Goal: Task Accomplishment & Management: Use online tool/utility

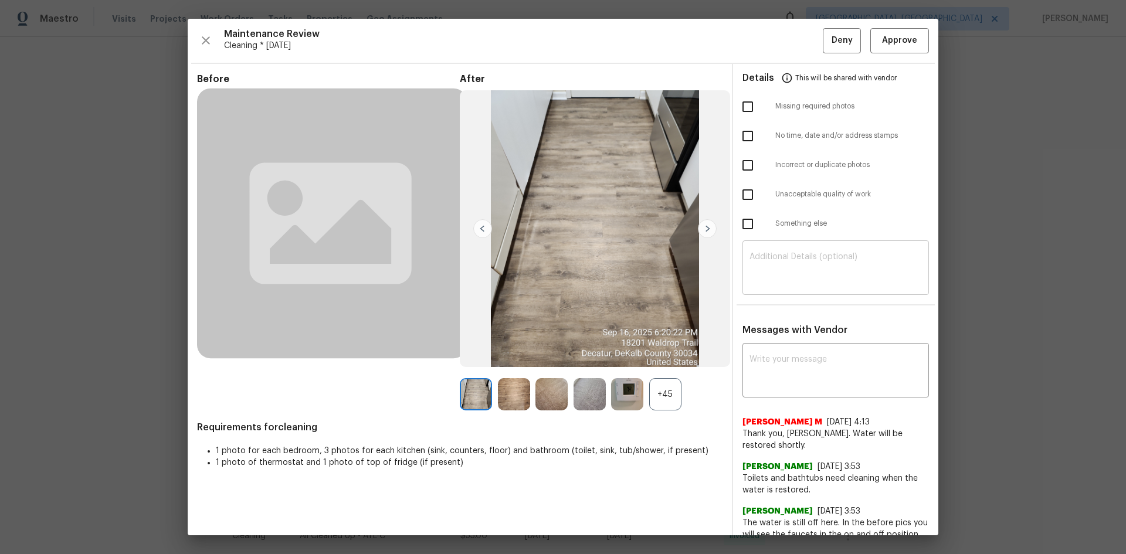
click at [757, 269] on textarea at bounding box center [835, 269] width 172 height 33
paste textarea "Maintenance Audit Team: Hello! Unfortunately this cleaning visit completed on 0…"
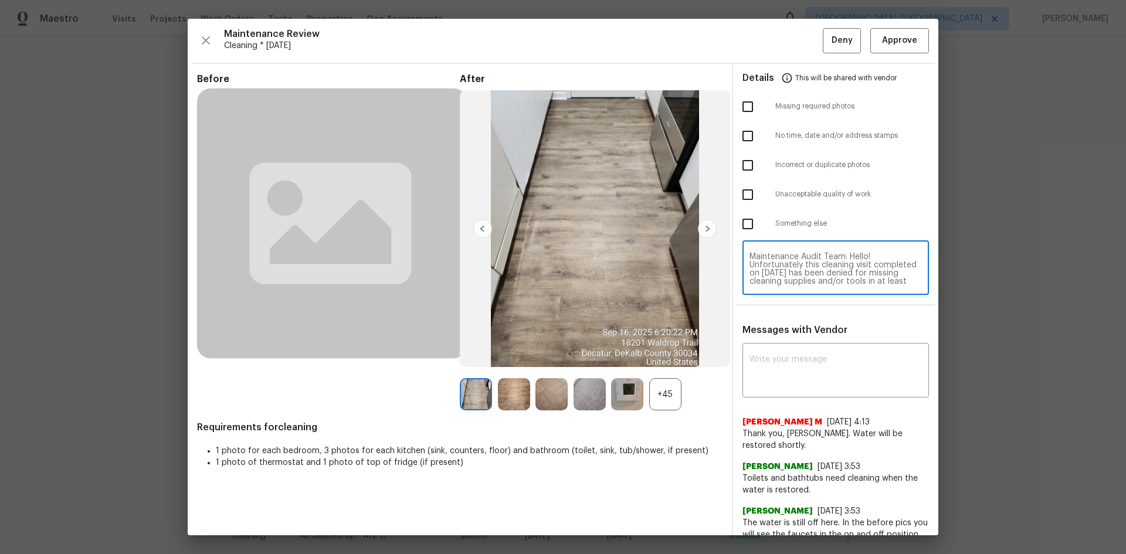
scroll to position [74, 0]
type textarea "Maintenance Audit Team: Hello! Unfortunately this cleaning visit completed on 0…"
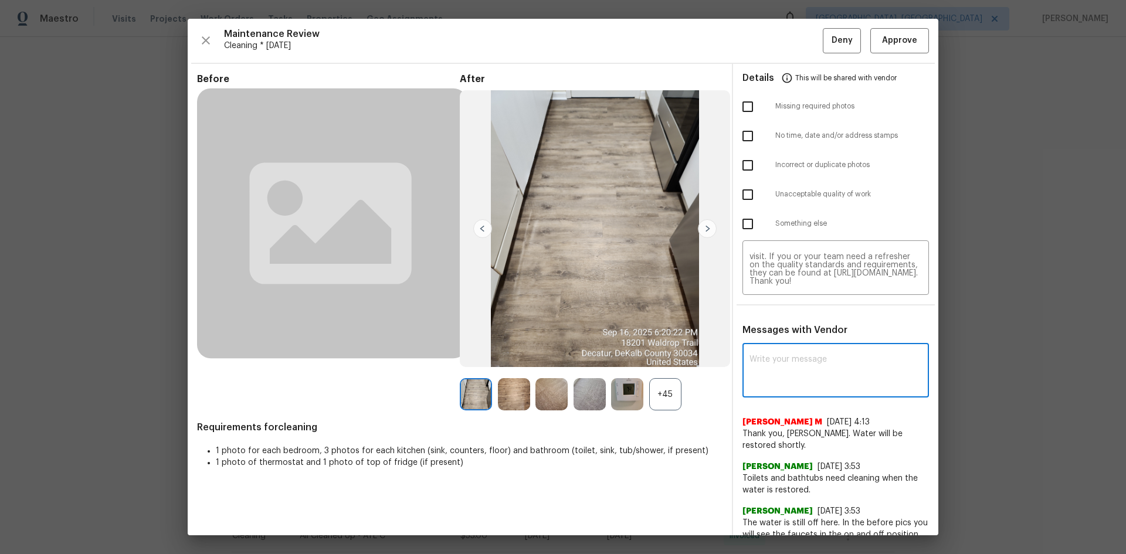
click at [817, 361] on textarea at bounding box center [835, 371] width 172 height 33
paste textarea "Maintenance Audit Team: Hello! Unfortunately this cleaning visit completed on 0…"
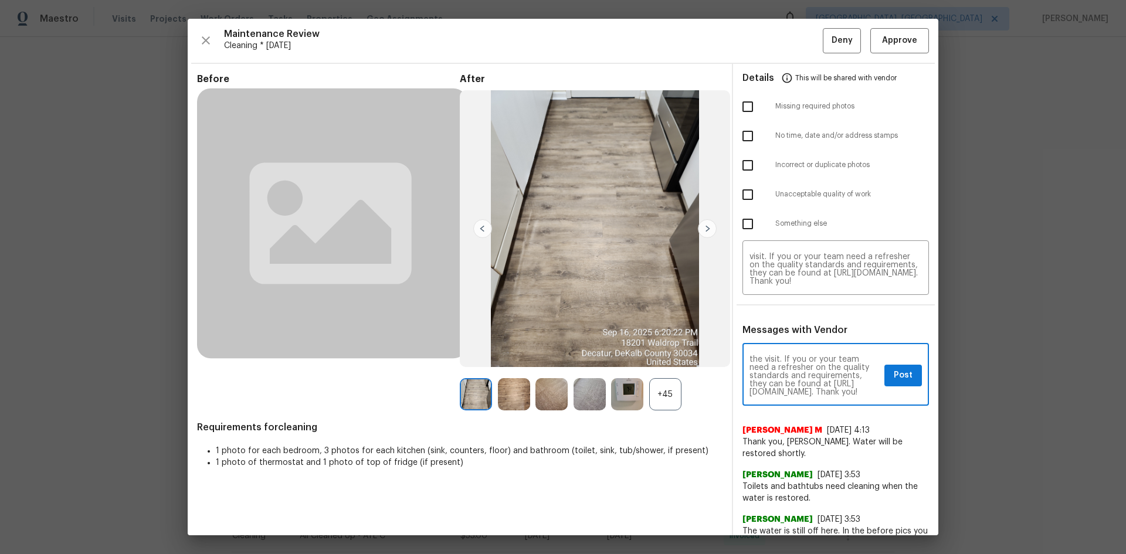
type textarea "Maintenance Audit Team: Hello! Unfortunately this cleaning visit completed on 0…"
click at [744, 225] on input "checkbox" at bounding box center [747, 224] width 25 height 25
checkbox input "true"
click at [894, 375] on span "Post" at bounding box center [903, 375] width 19 height 15
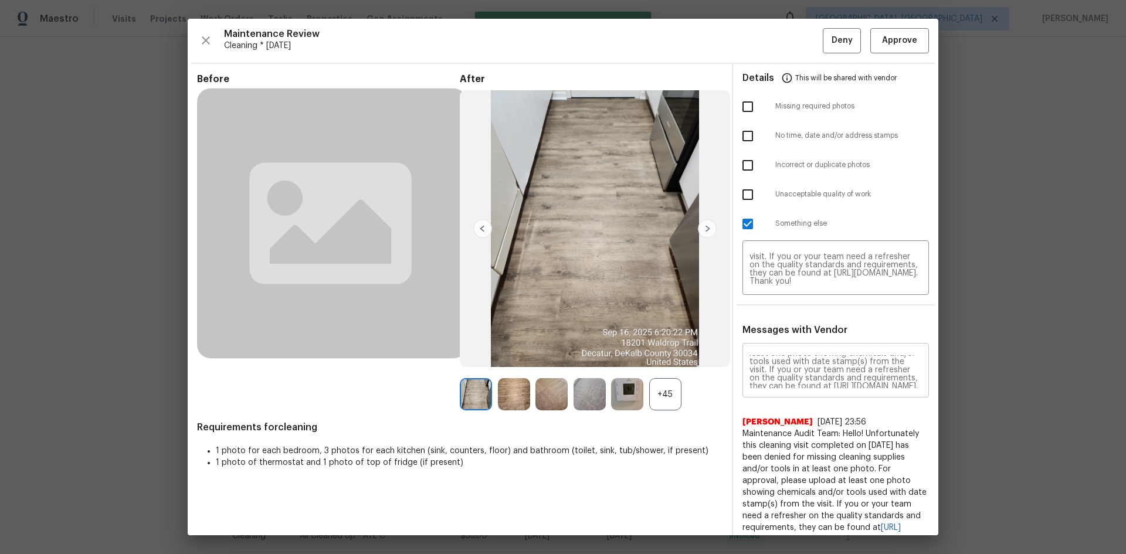
scroll to position [0, 0]
click at [829, 35] on button "Deny" at bounding box center [842, 40] width 38 height 25
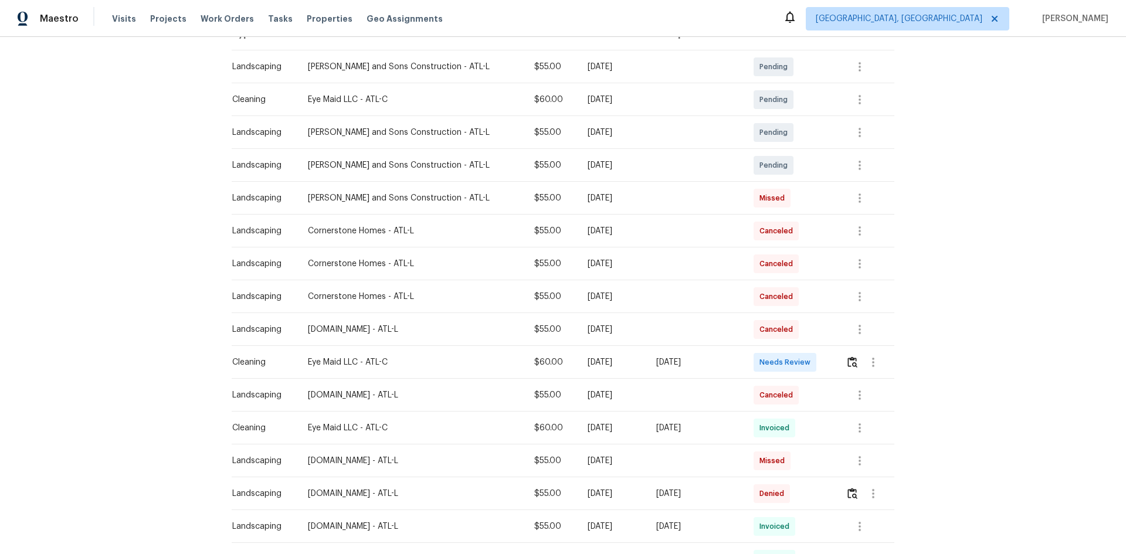
scroll to position [235, 0]
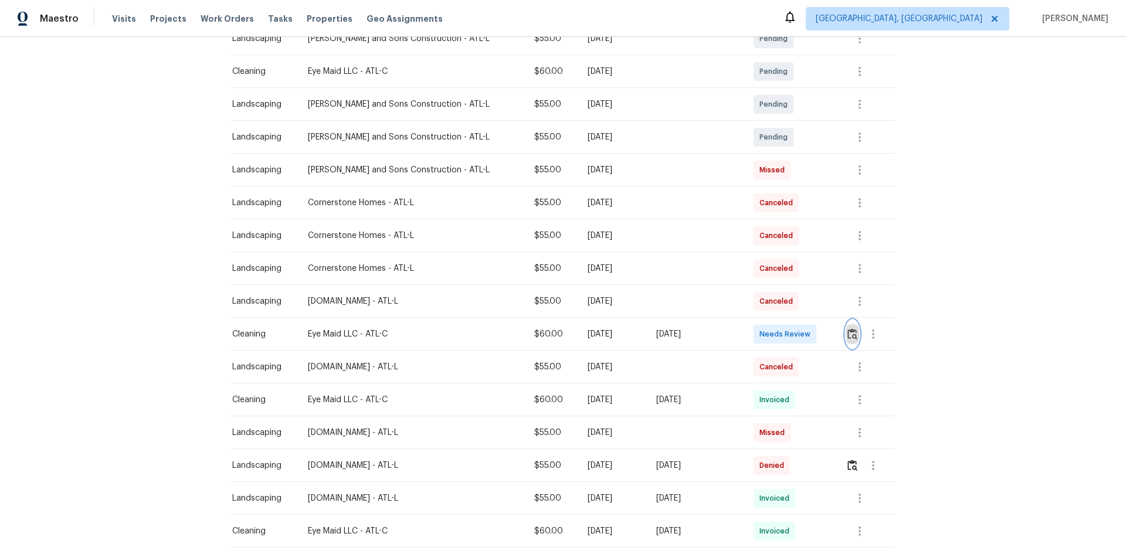
click at [800, 335] on img "button" at bounding box center [852, 333] width 10 height 11
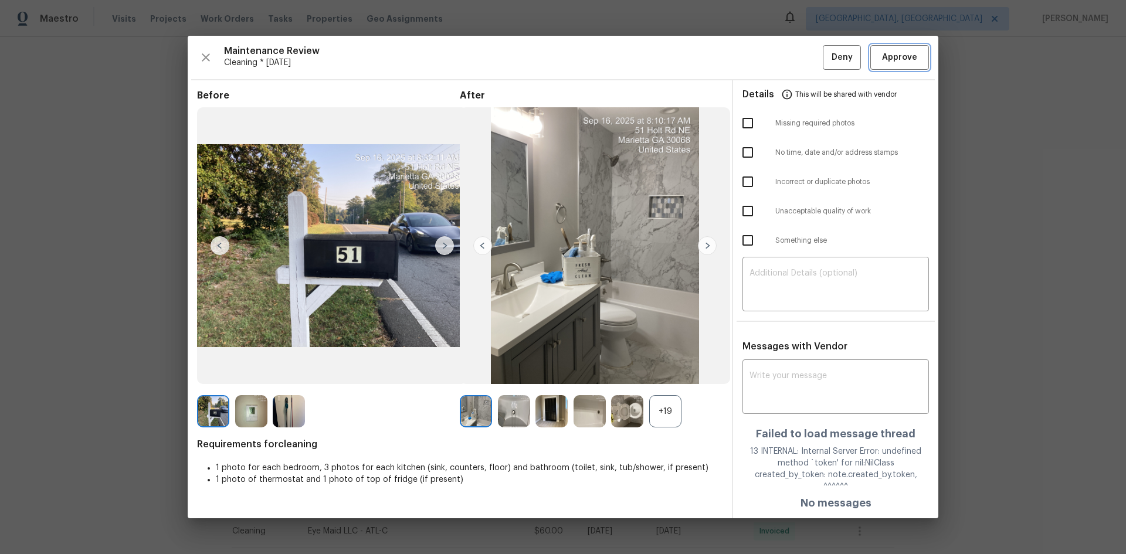
click at [800, 59] on span "Approve" at bounding box center [899, 57] width 35 height 15
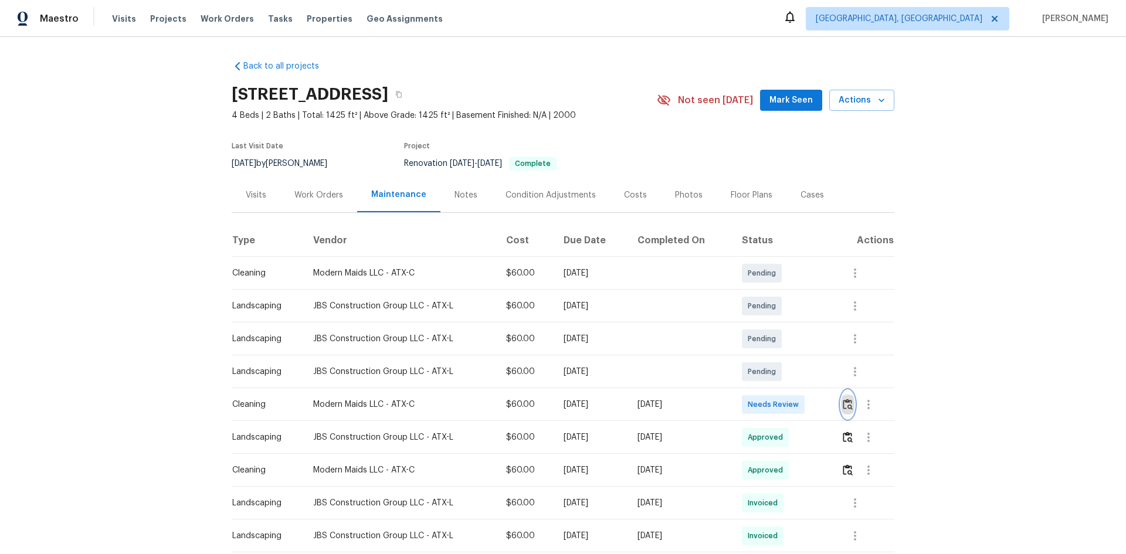
click at [800, 371] on button "button" at bounding box center [847, 405] width 13 height 28
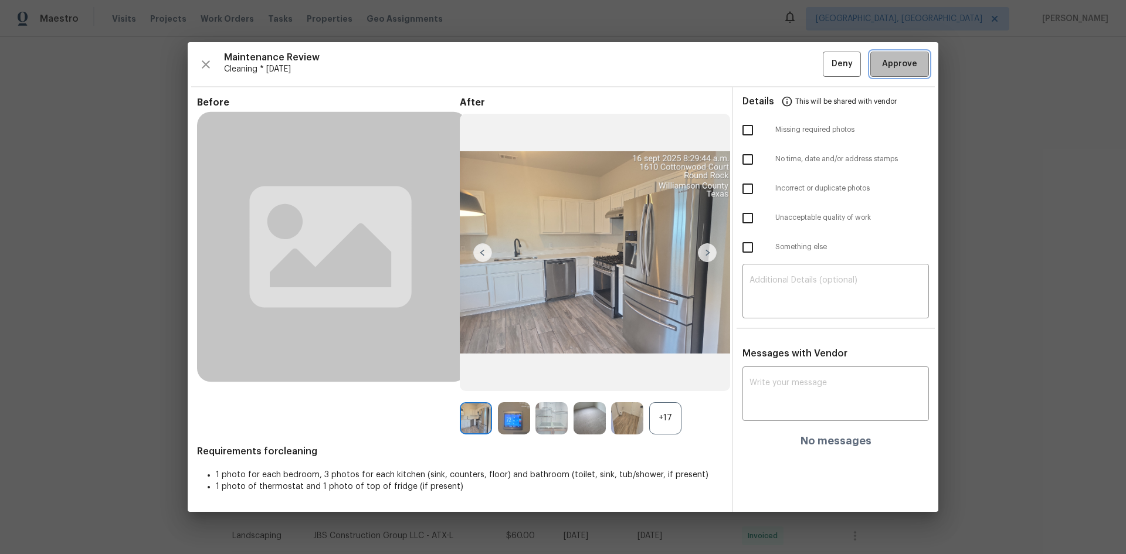
click at [800, 62] on span "Approve" at bounding box center [899, 64] width 35 height 15
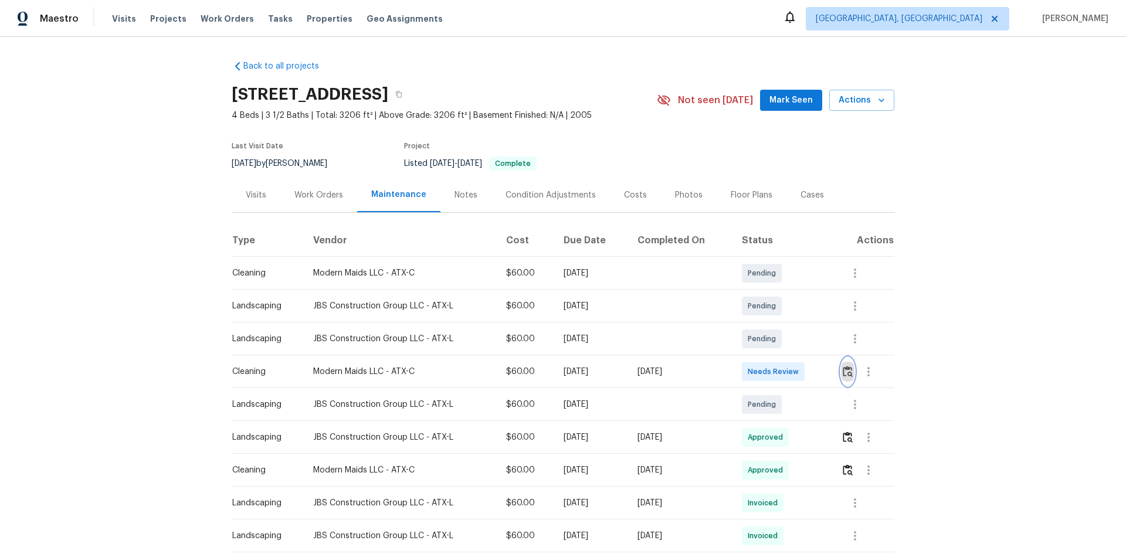
click at [800, 367] on img "button" at bounding box center [848, 371] width 10 height 11
click at [800, 370] on img "button" at bounding box center [848, 371] width 10 height 11
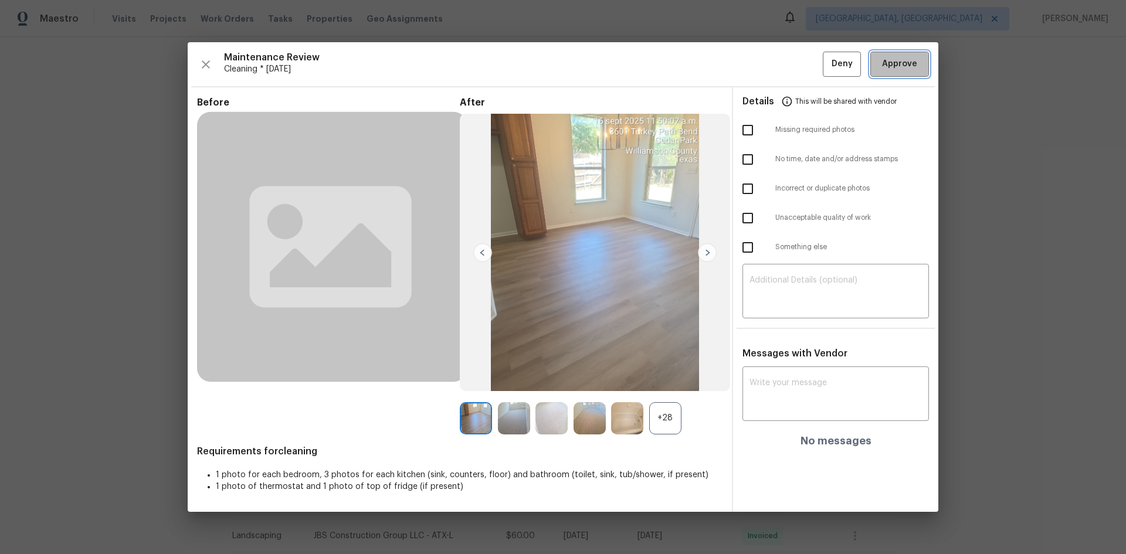
drag, startPoint x: 906, startPoint y: 67, endPoint x: 520, endPoint y: 104, distance: 388.2
click at [800, 68] on span "Approve" at bounding box center [899, 64] width 35 height 15
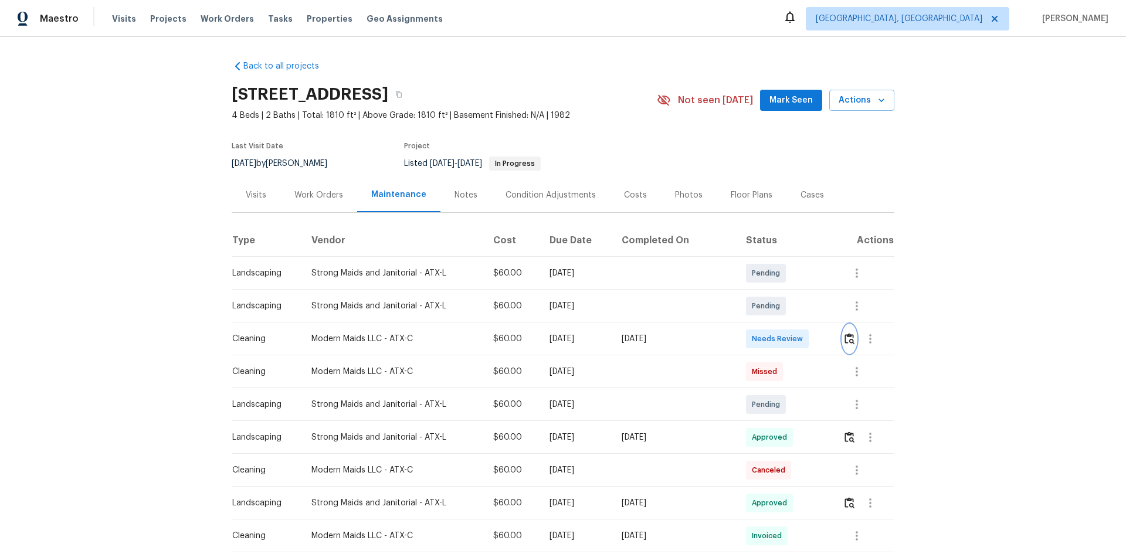
click at [800, 336] on img "button" at bounding box center [849, 338] width 10 height 11
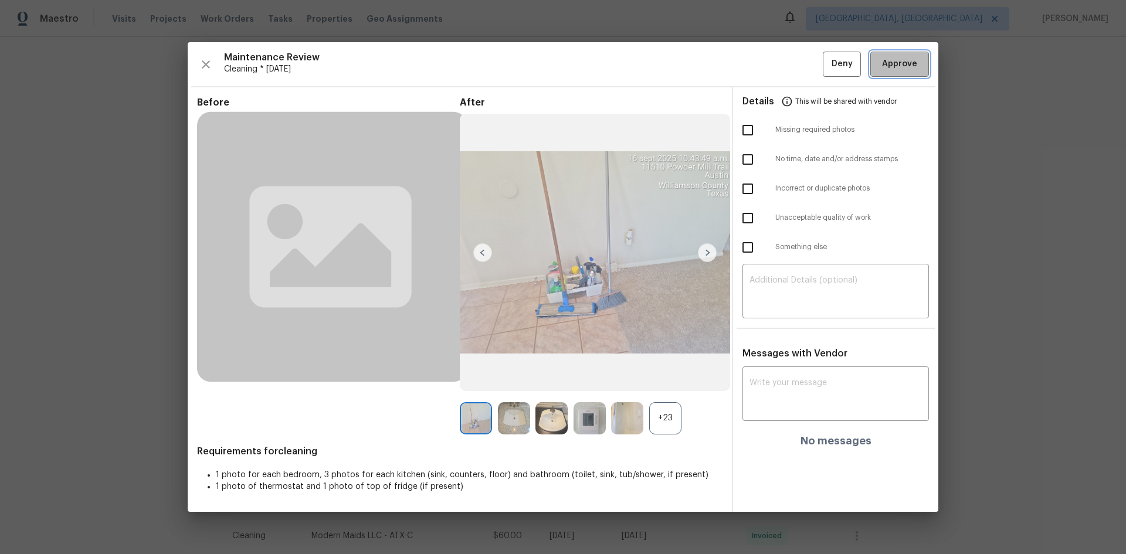
click at [800, 74] on button "Approve" at bounding box center [899, 64] width 59 height 25
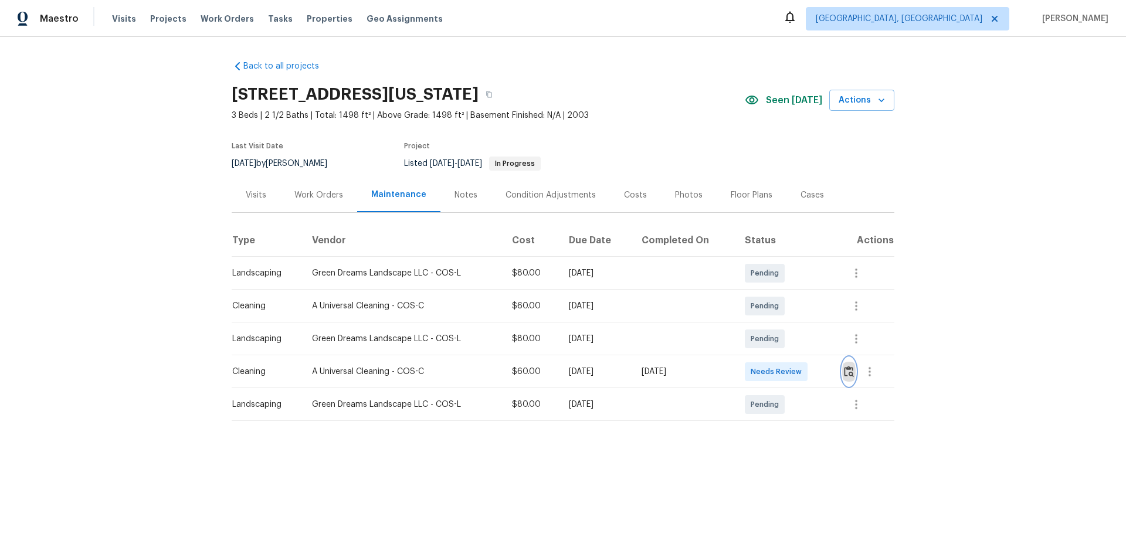
click at [800, 371] on img "button" at bounding box center [849, 371] width 10 height 11
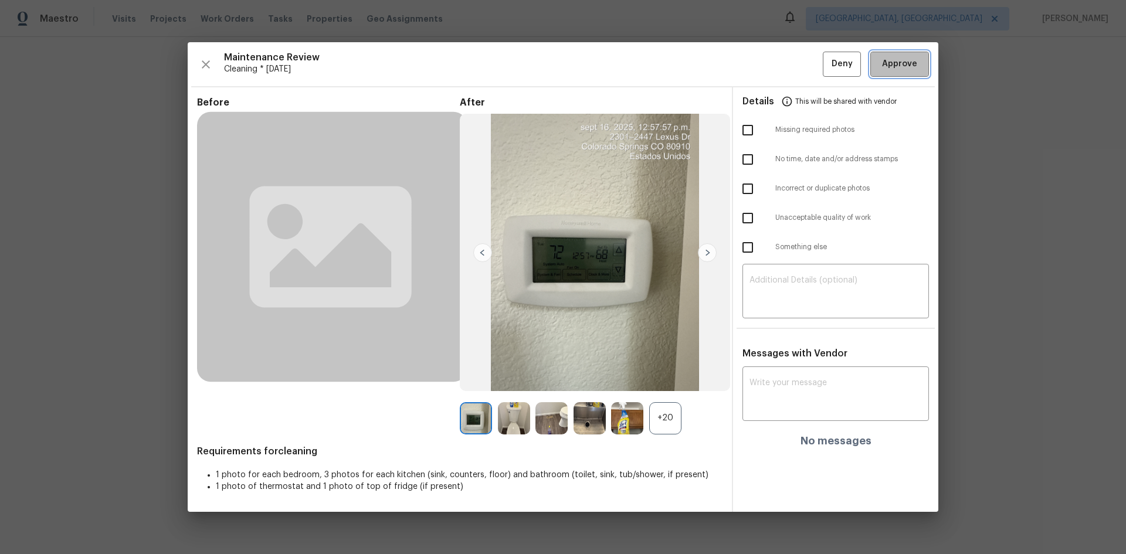
click at [800, 59] on span "Approve" at bounding box center [899, 64] width 35 height 15
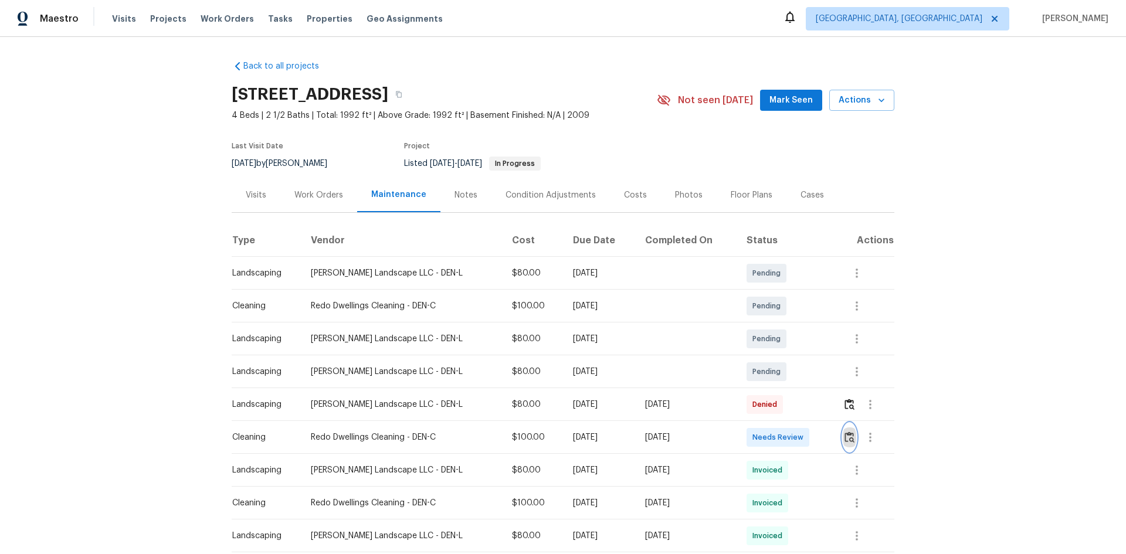
click at [800, 371] on img "button" at bounding box center [849, 437] width 10 height 11
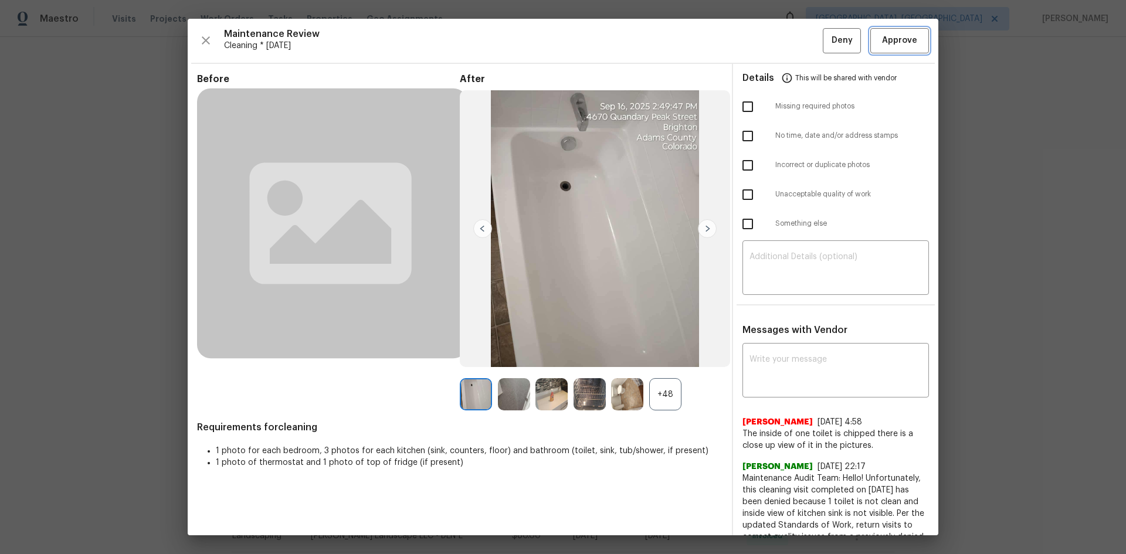
click at [800, 43] on span "Approve" at bounding box center [899, 40] width 35 height 15
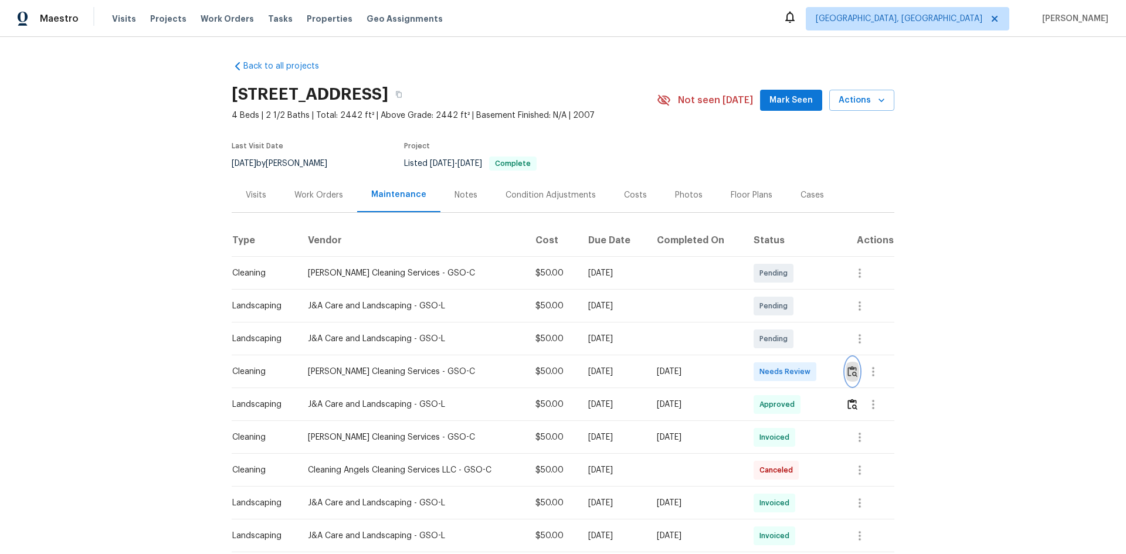
click at [800, 370] on img "button" at bounding box center [852, 371] width 10 height 11
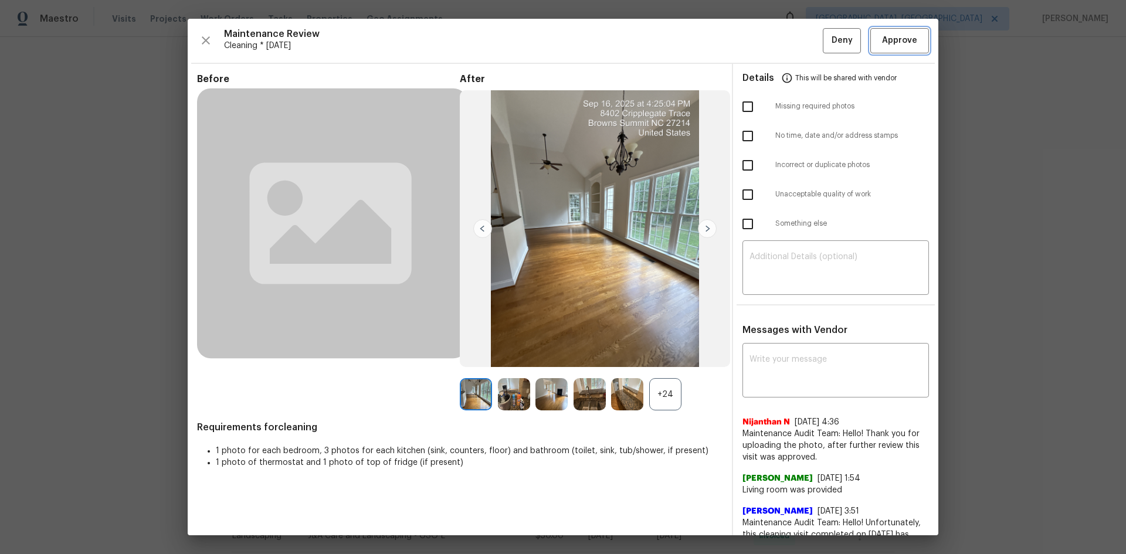
click at [800, 36] on span "Approve" at bounding box center [899, 40] width 35 height 15
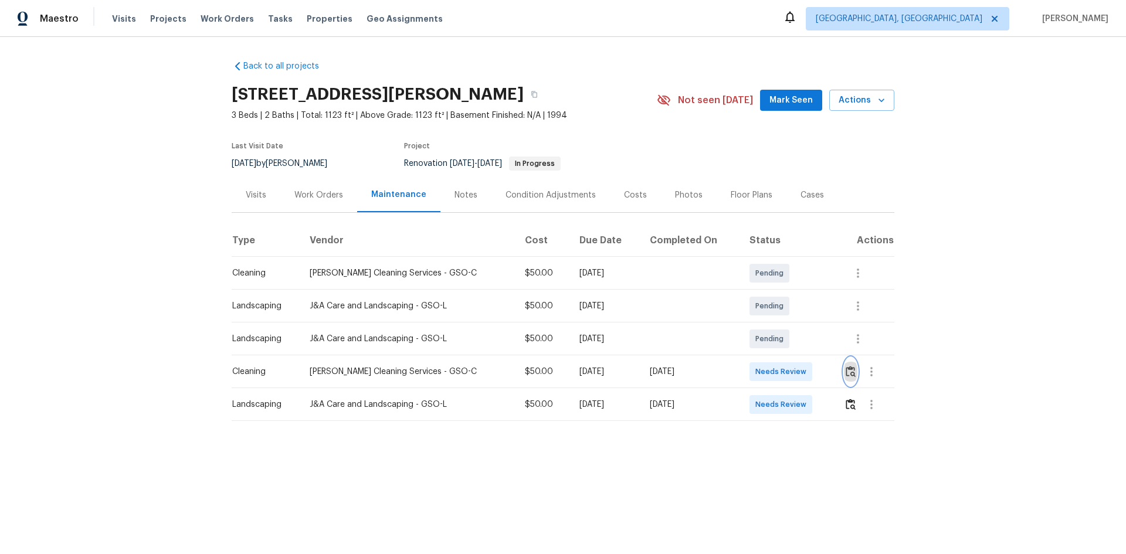
click at [800, 367] on img "button" at bounding box center [851, 371] width 10 height 11
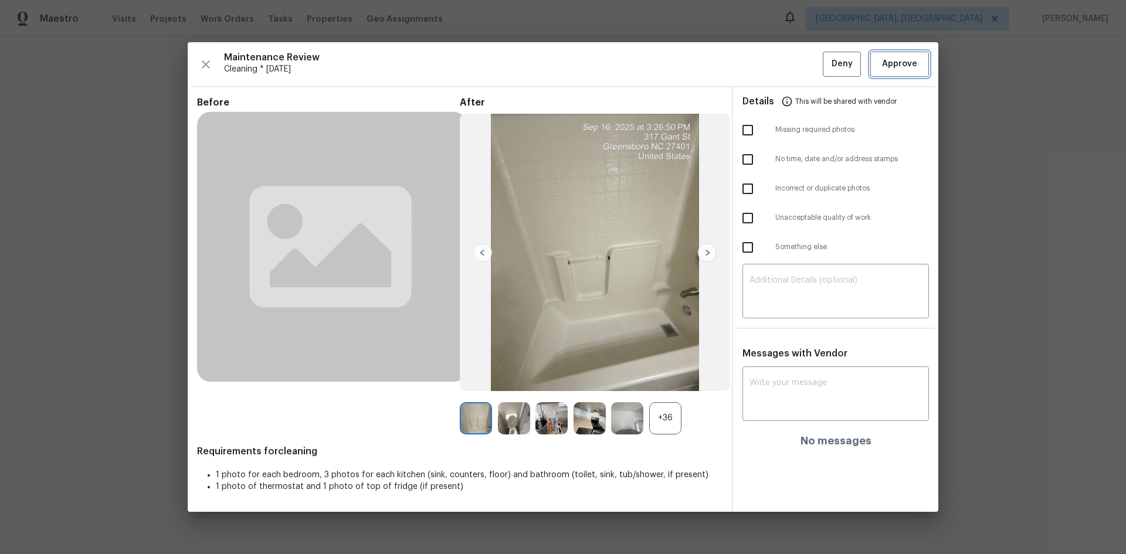
click at [800, 69] on span "Approve" at bounding box center [899, 64] width 35 height 15
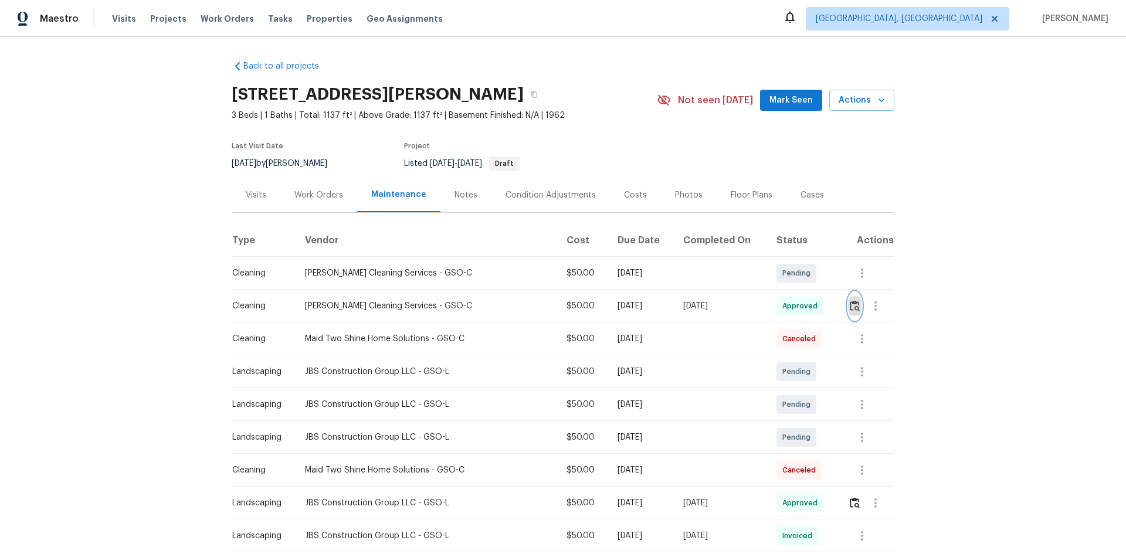
click at [800, 310] on img "button" at bounding box center [855, 305] width 10 height 11
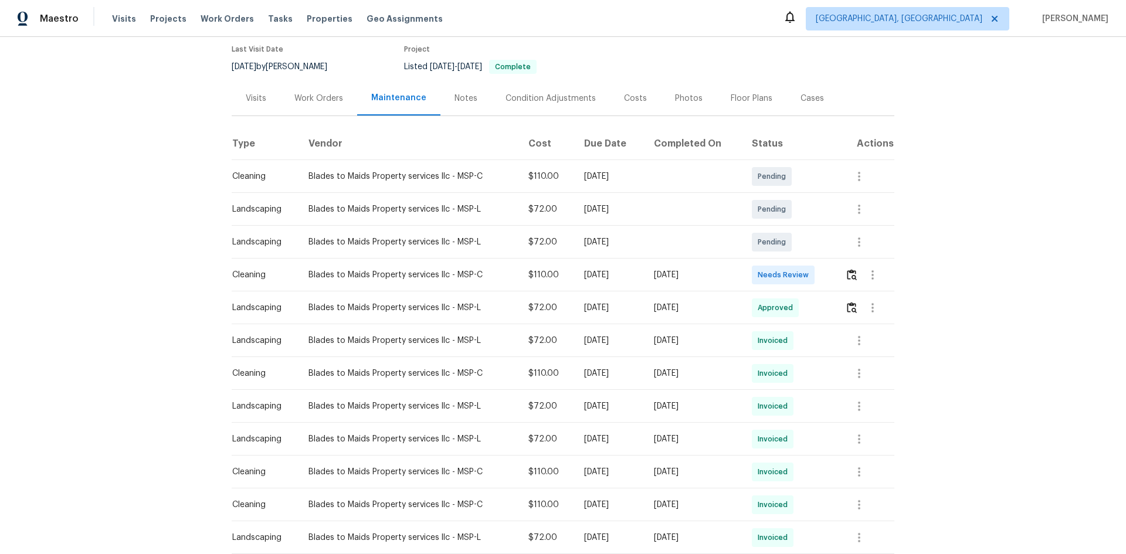
scroll to position [117, 0]
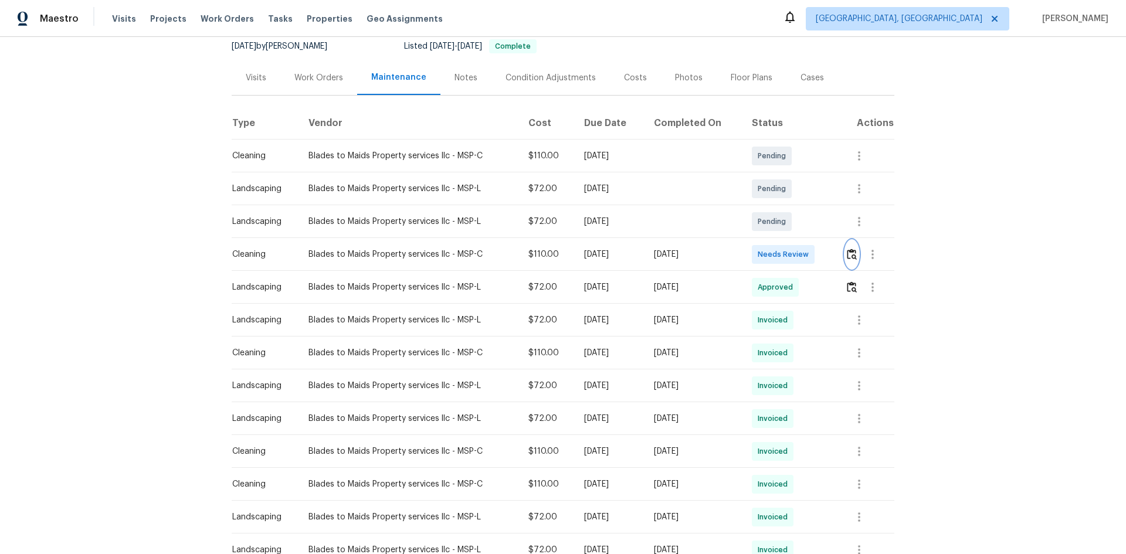
click at [800, 252] on img "button" at bounding box center [852, 254] width 10 height 11
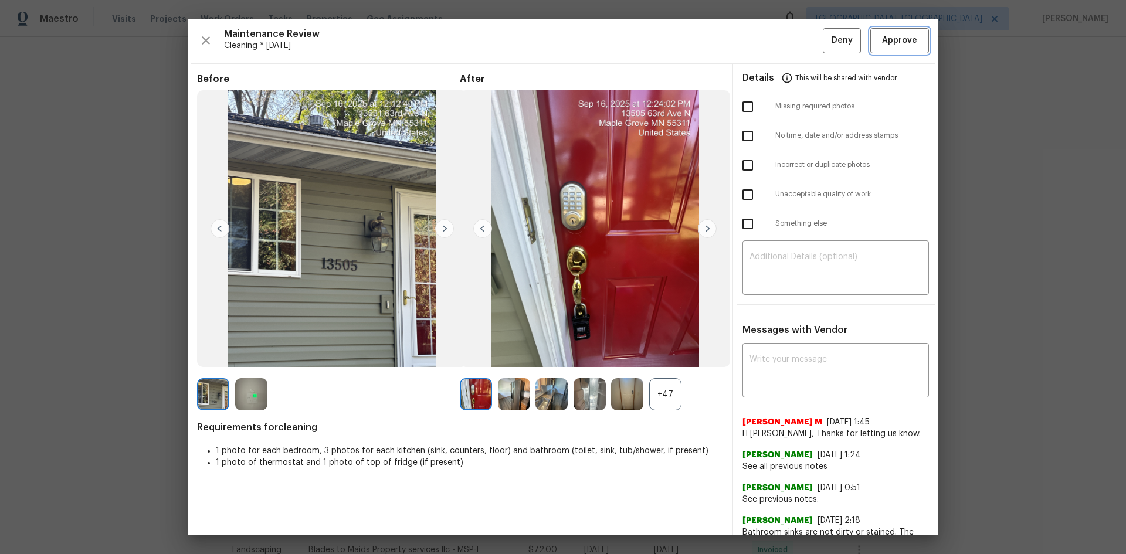
click at [800, 39] on span "Approve" at bounding box center [899, 40] width 35 height 15
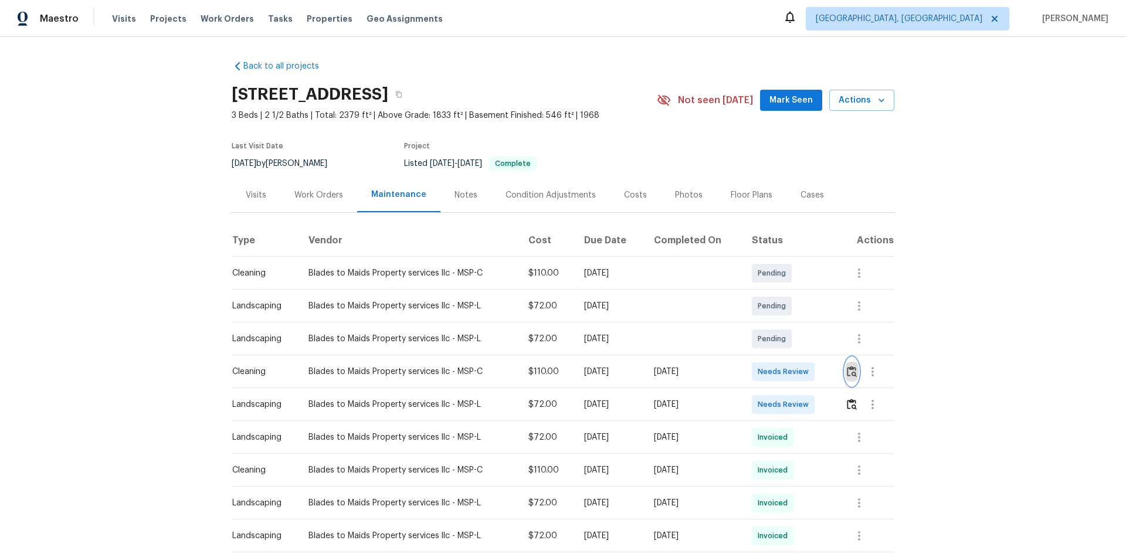
click at [800, 371] on img "button" at bounding box center [852, 371] width 10 height 11
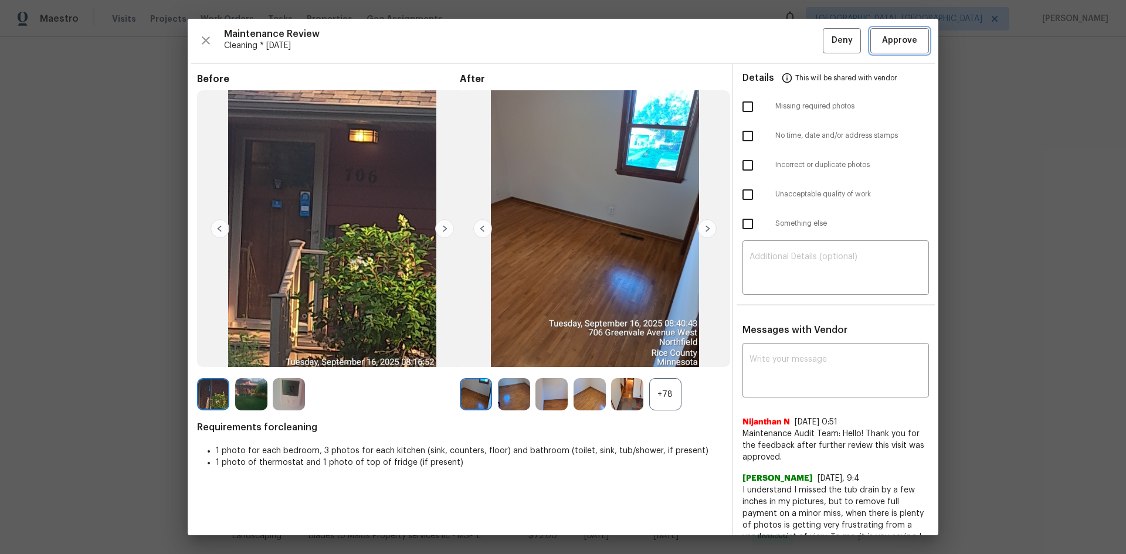
click at [800, 50] on button "Approve" at bounding box center [899, 40] width 59 height 25
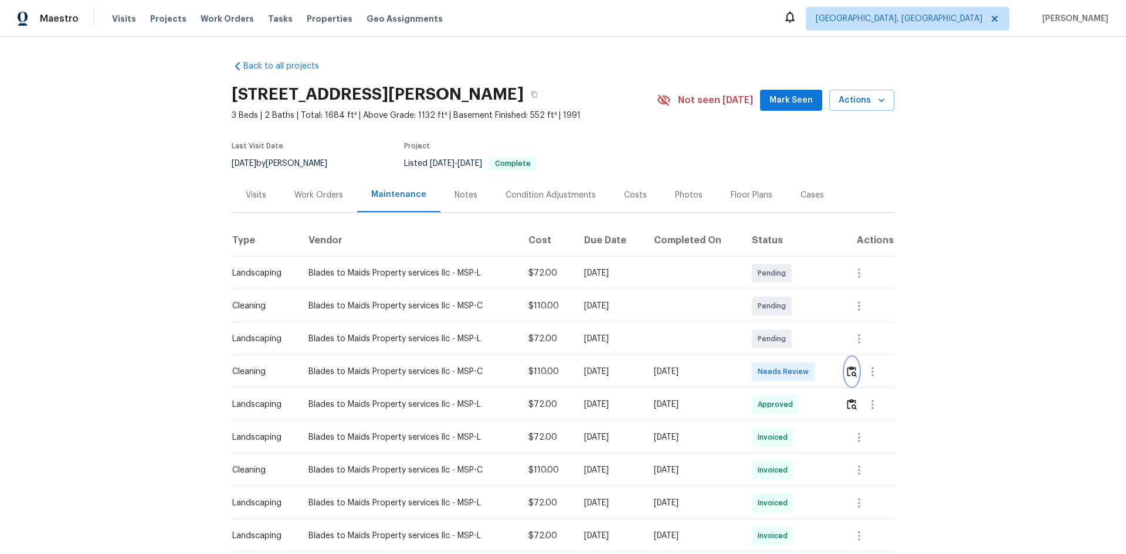
click at [800, 371] on img "button" at bounding box center [852, 371] width 10 height 11
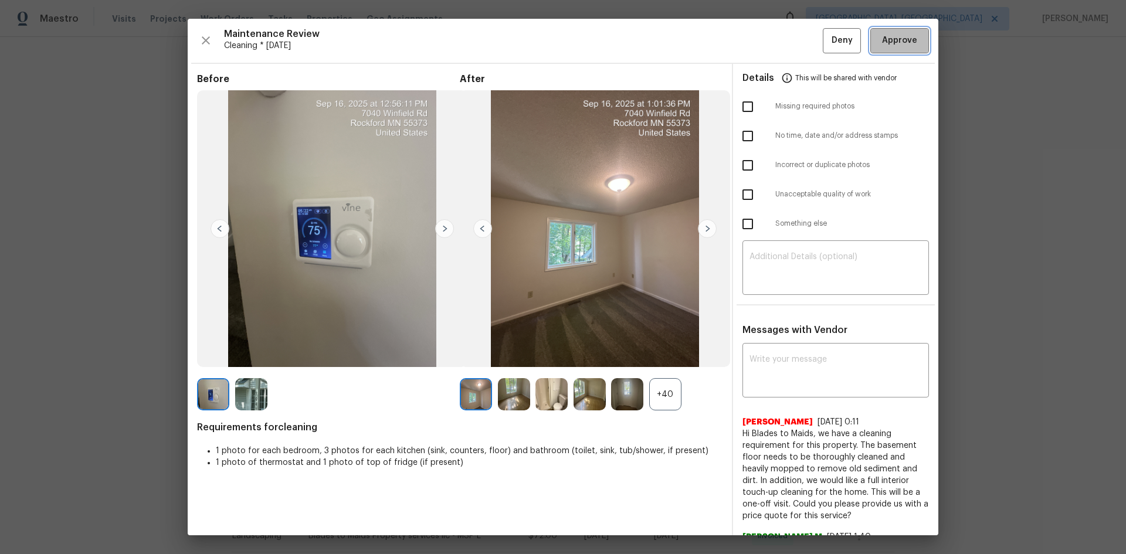
click at [800, 36] on span "Approve" at bounding box center [899, 40] width 35 height 15
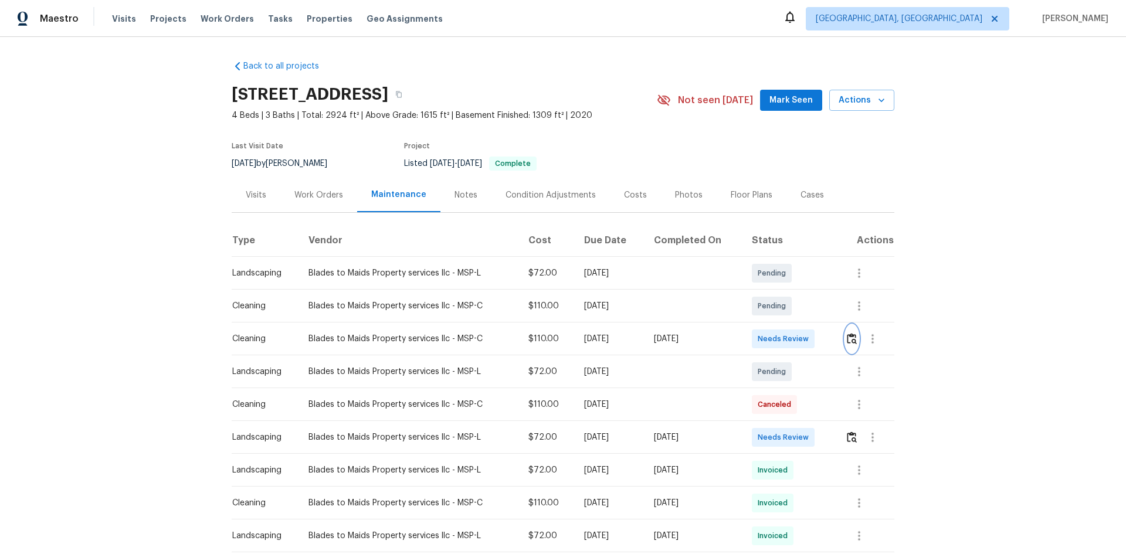
click at [800, 337] on img "button" at bounding box center [852, 338] width 10 height 11
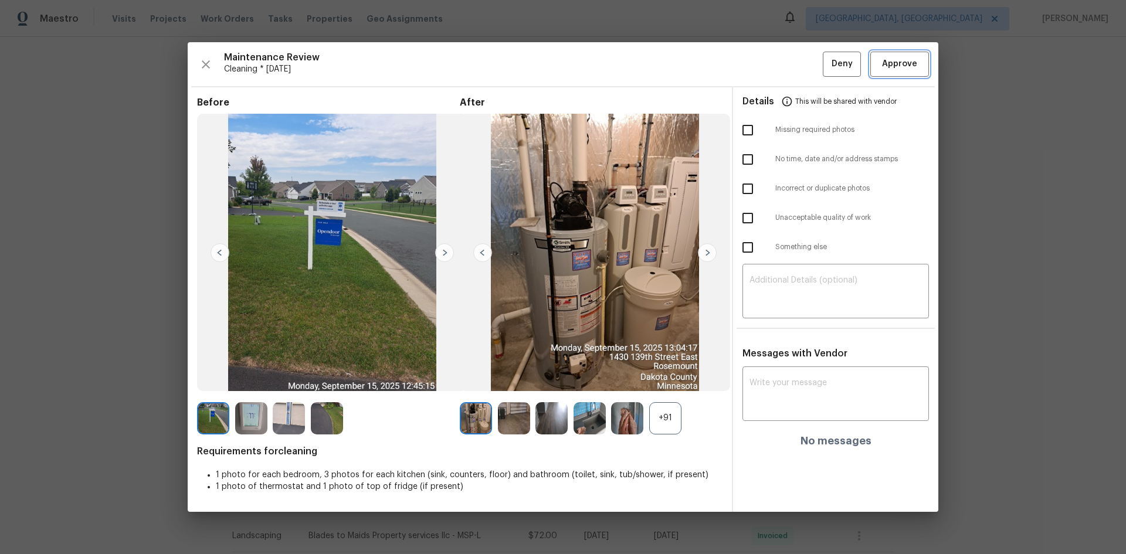
click at [800, 57] on span "Approve" at bounding box center [899, 64] width 35 height 15
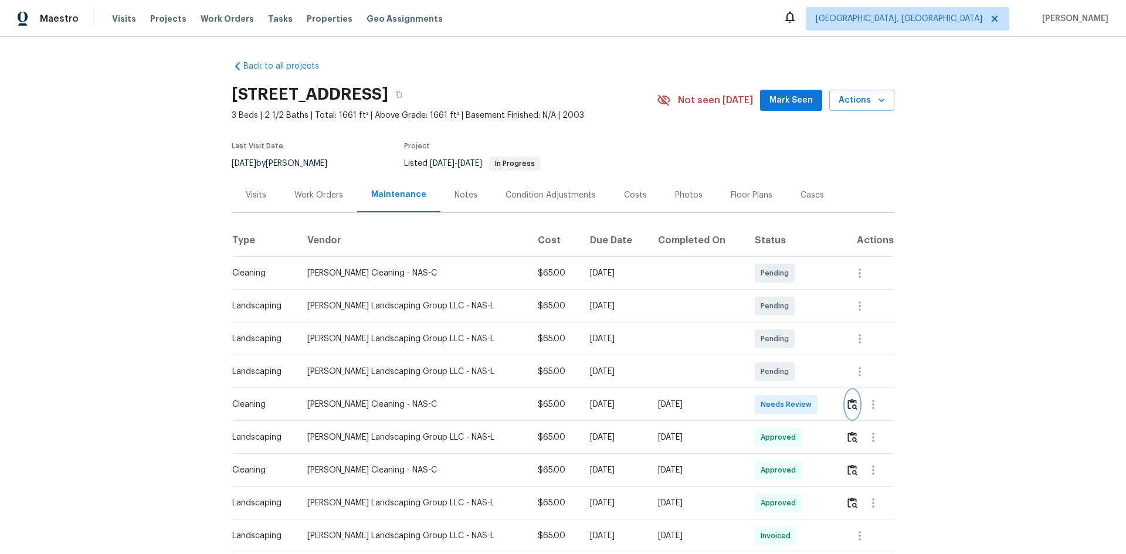
click at [800, 371] on img "button" at bounding box center [852, 404] width 10 height 11
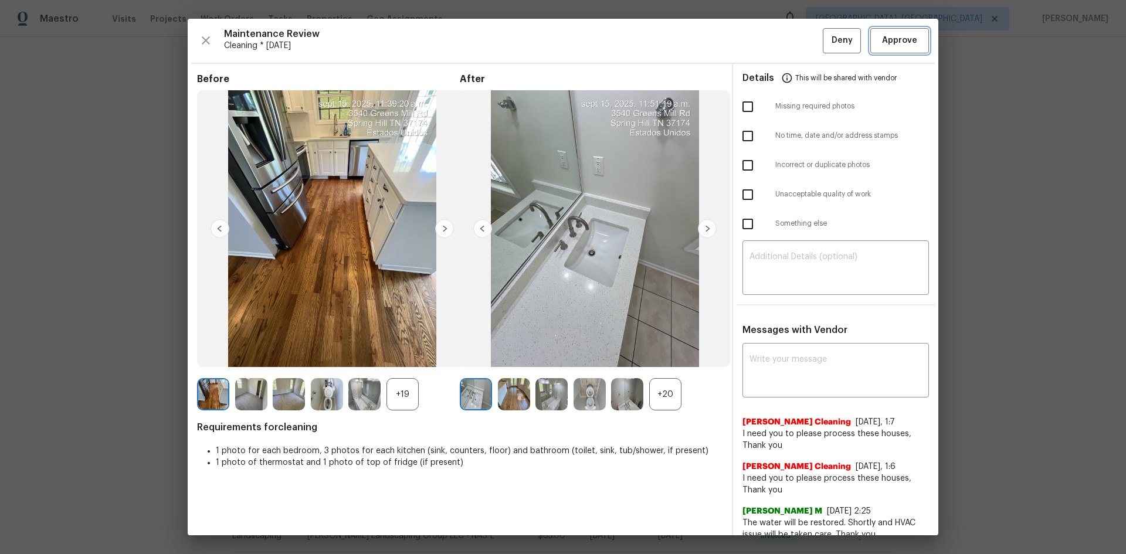
click at [800, 38] on span "Approve" at bounding box center [899, 40] width 35 height 15
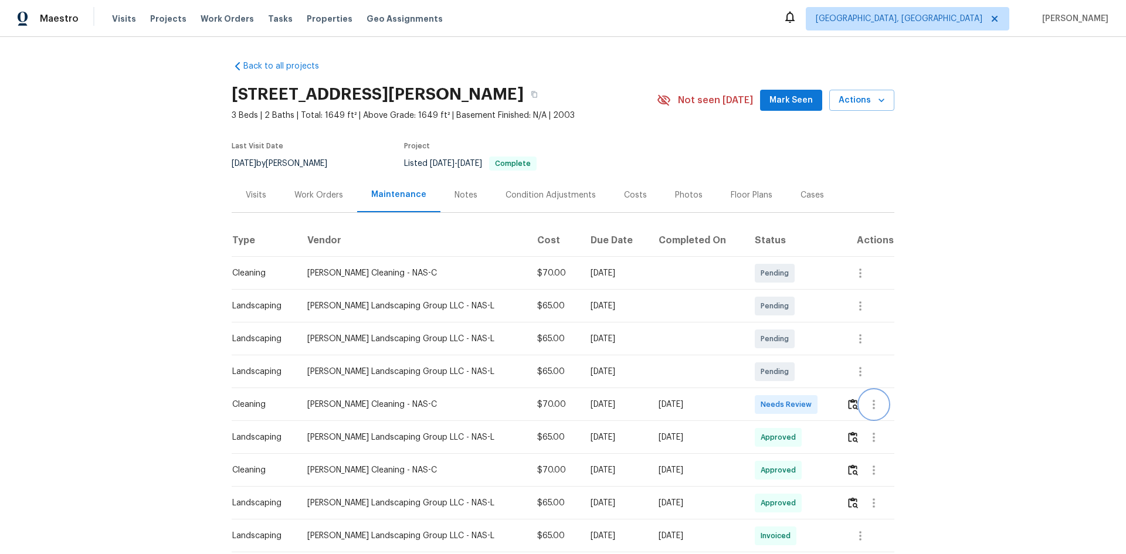
click at [800, 371] on icon "button" at bounding box center [874, 405] width 14 height 14
click at [800, 371] on div at bounding box center [563, 277] width 1126 height 554
click at [800, 371] on img "button" at bounding box center [853, 404] width 10 height 11
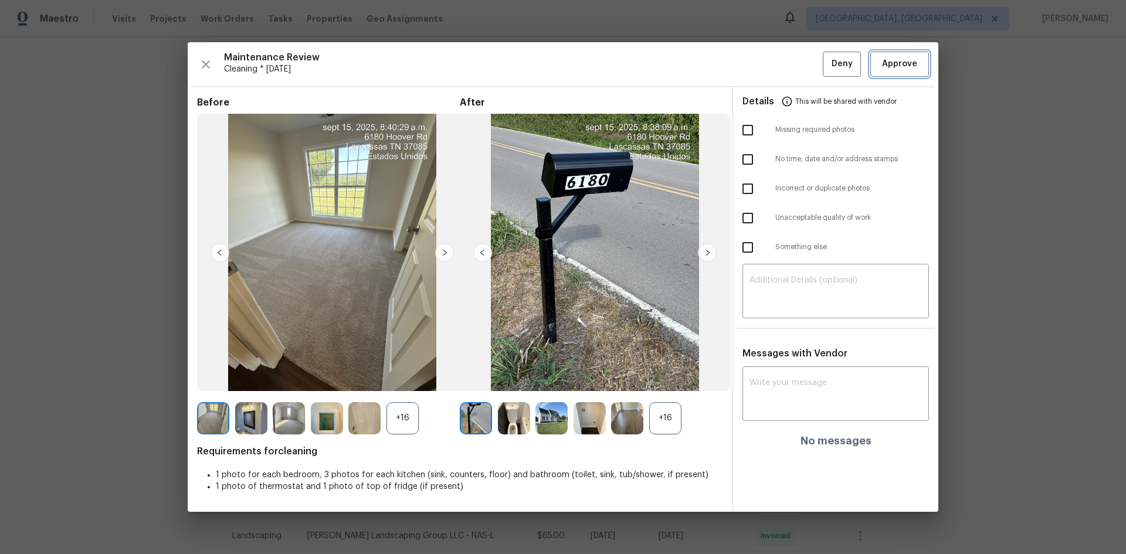
click at [800, 69] on span "Approve" at bounding box center [900, 64] width 40 height 15
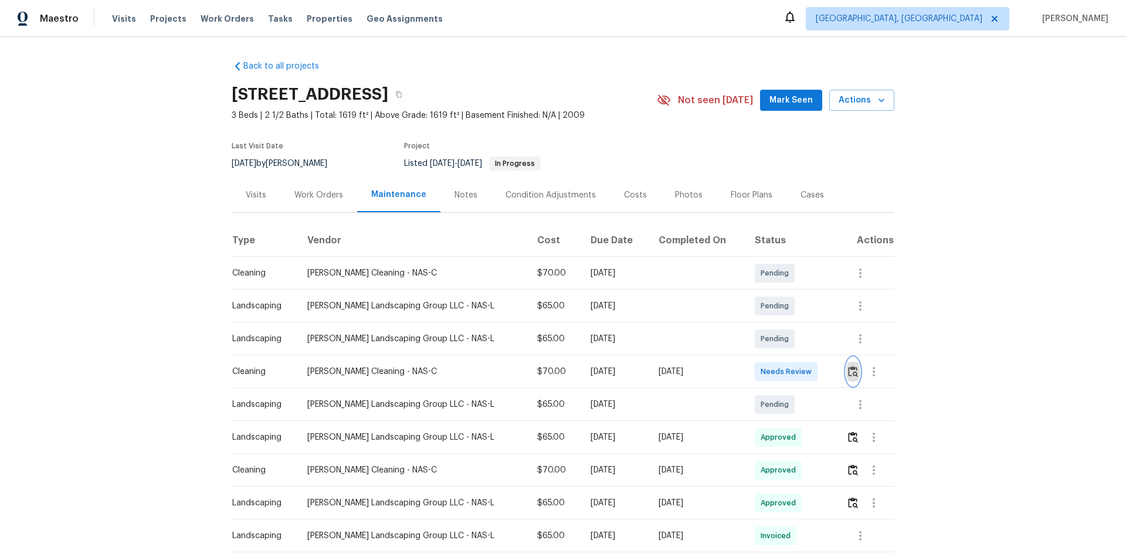
click at [800, 369] on img "button" at bounding box center [853, 371] width 10 height 11
click at [800, 371] on img "button" at bounding box center [853, 371] width 10 height 11
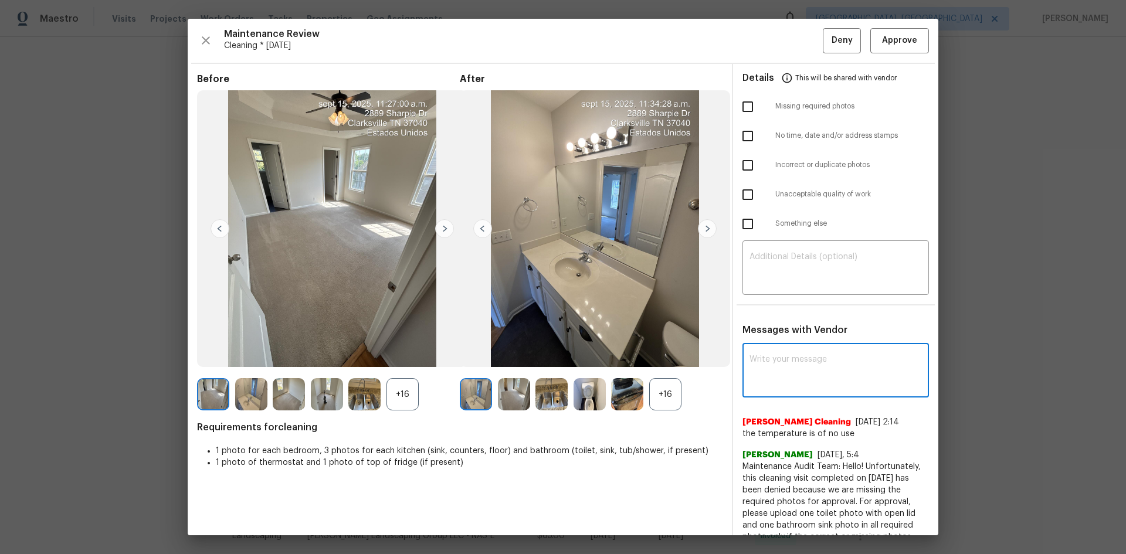
click at [795, 371] on textarea at bounding box center [835, 371] width 172 height 33
paste textarea "Maintenance Audit Team: Hello! Unfortunately, this cleaning visit completed on …"
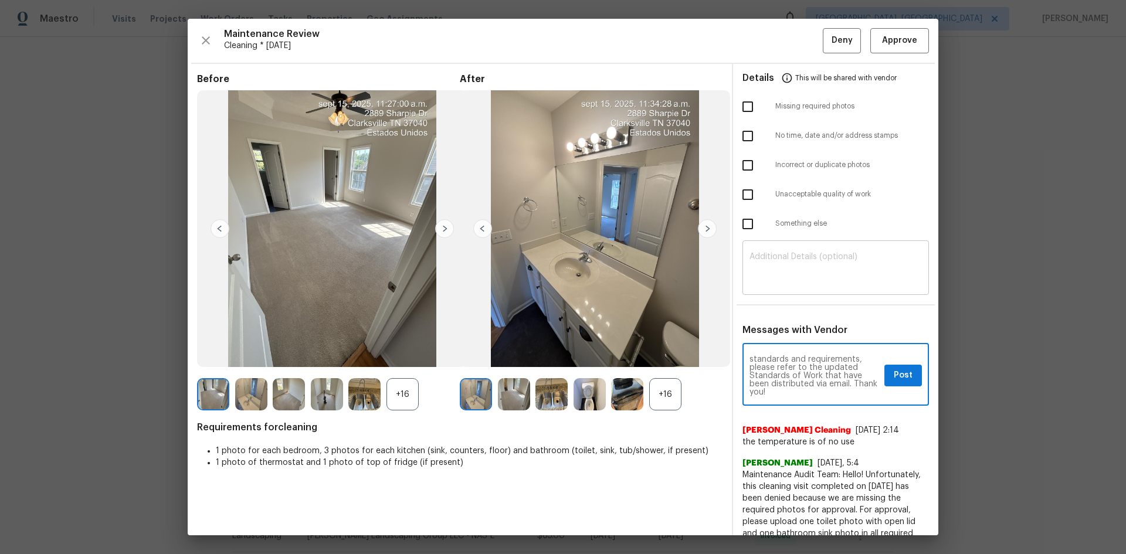
type textarea "Maintenance Audit Team: Hello! Unfortunately, this cleaning visit completed on …"
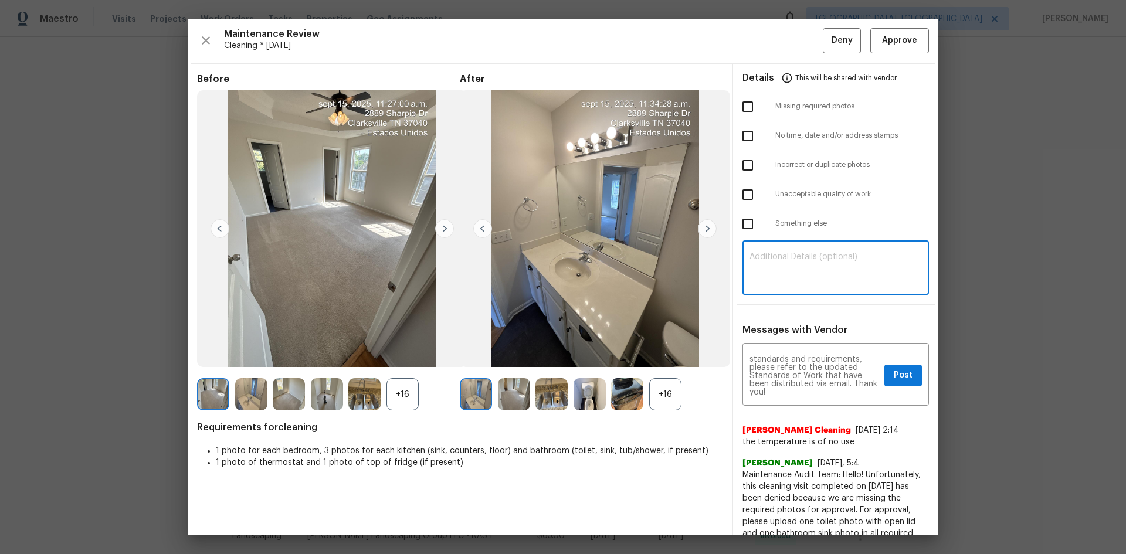
click at [800, 276] on textarea at bounding box center [835, 269] width 172 height 33
paste textarea "Maintenance Audit Team: Hello! Unfortunately, this cleaning visit completed on …"
type textarea "Maintenance Audit Team: Hello! Unfortunately, this cleaning visit completed on …"
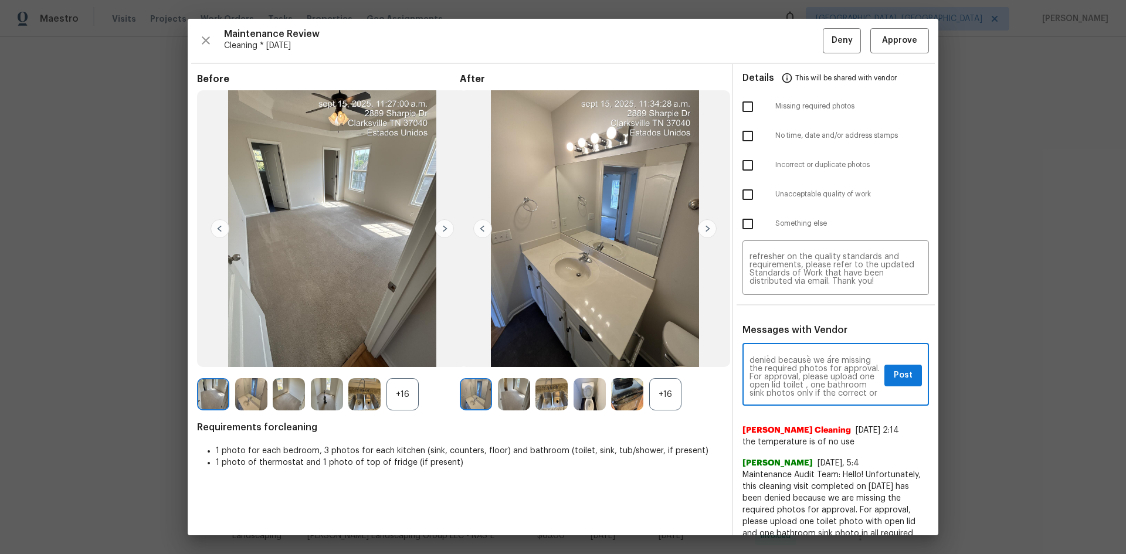
scroll to position [47, 0]
click at [800, 371] on span "Post" at bounding box center [903, 375] width 19 height 15
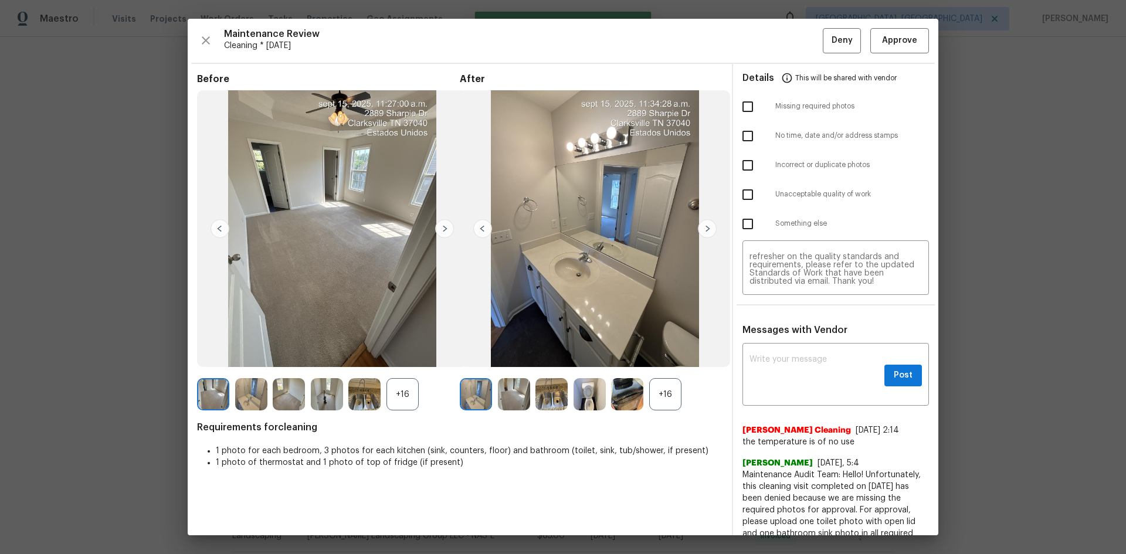
scroll to position [0, 0]
click at [741, 103] on input "checkbox" at bounding box center [747, 106] width 25 height 25
checkbox input "true"
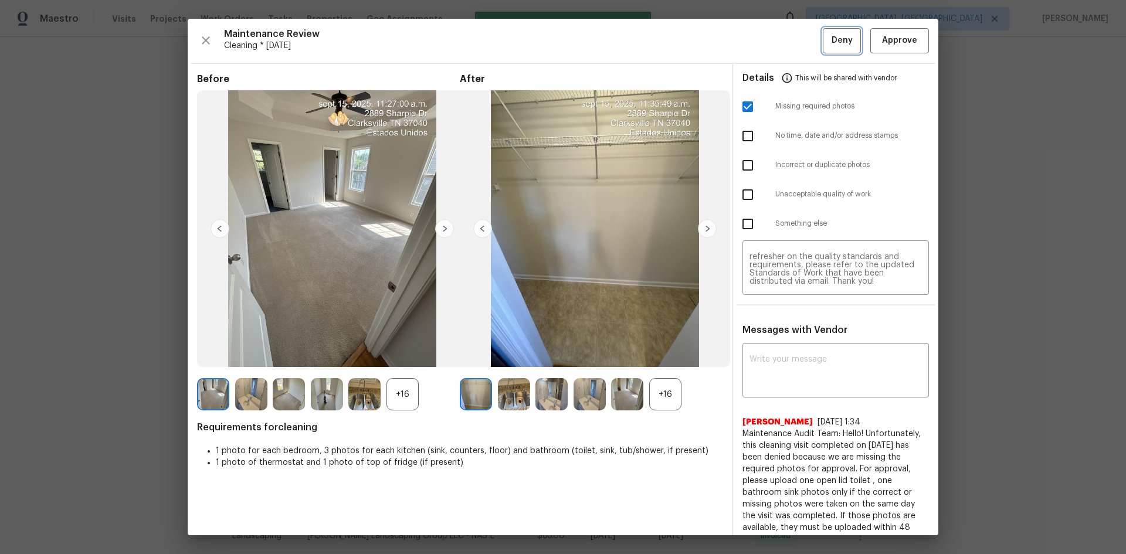
click at [800, 49] on button "Deny" at bounding box center [842, 40] width 38 height 25
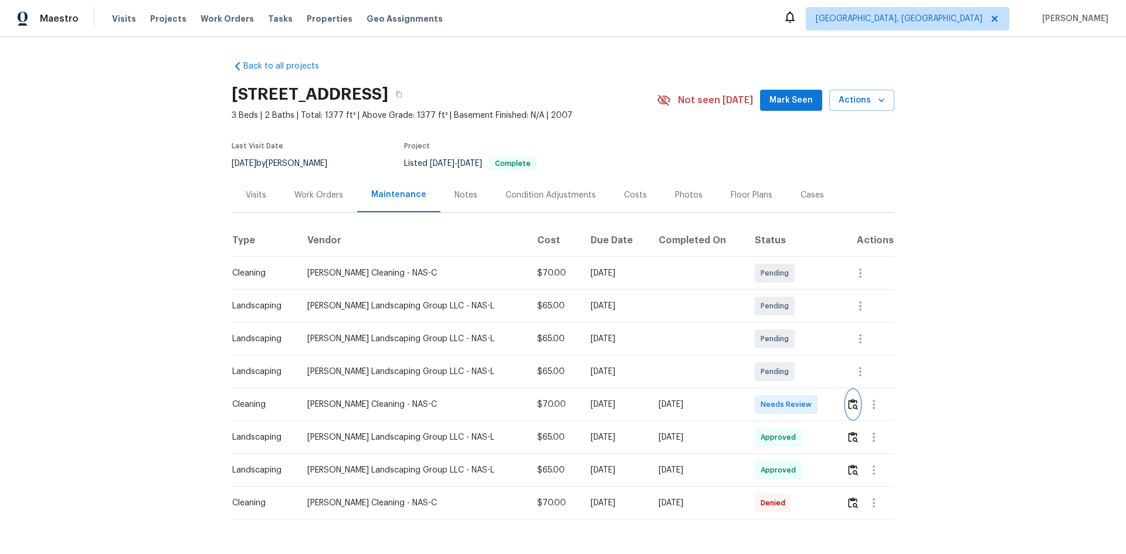
click at [800, 371] on button "button" at bounding box center [852, 405] width 13 height 28
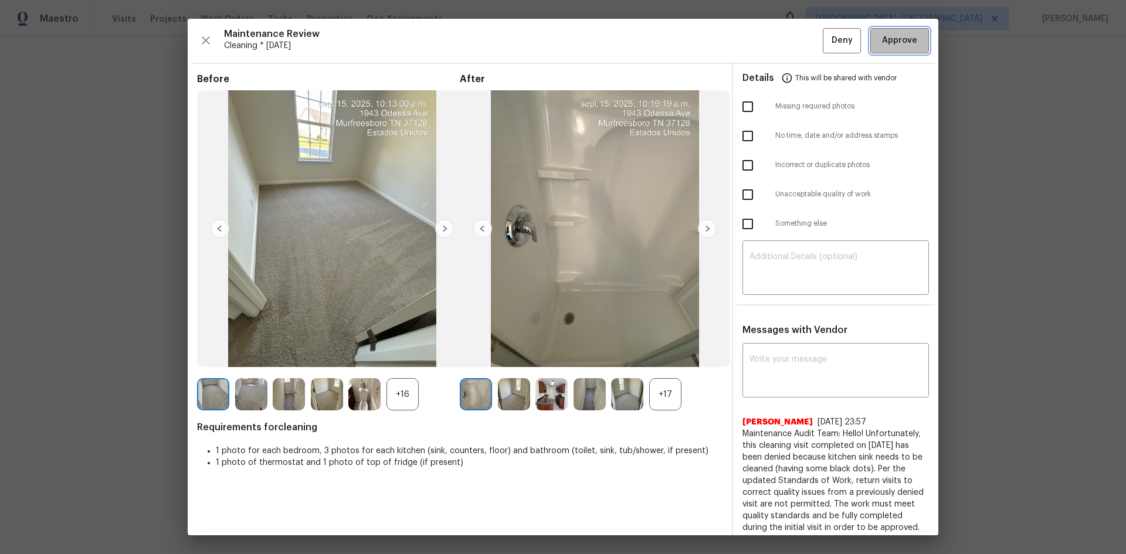
drag, startPoint x: 872, startPoint y: 36, endPoint x: 907, endPoint y: 141, distance: 110.5
click at [800, 37] on span "Approve" at bounding box center [900, 40] width 40 height 15
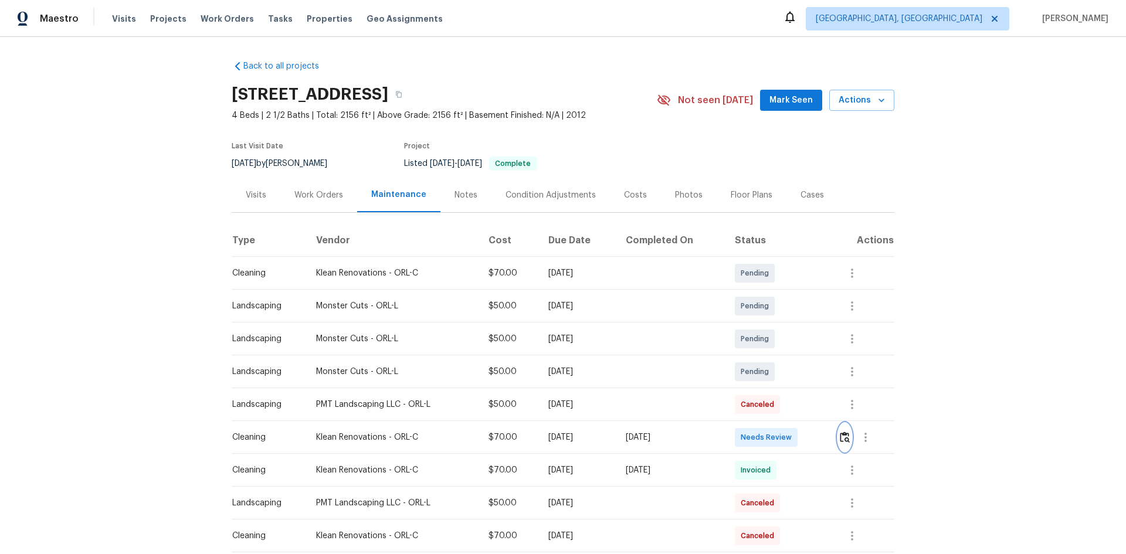
click at [800, 371] on img "button" at bounding box center [845, 437] width 10 height 11
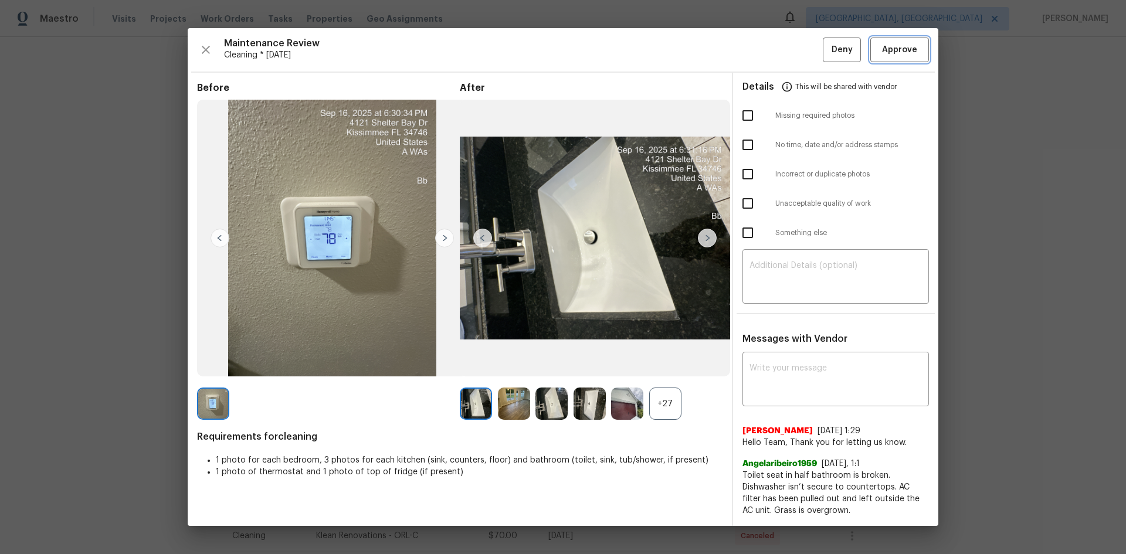
click at [800, 51] on span "Approve" at bounding box center [899, 50] width 35 height 15
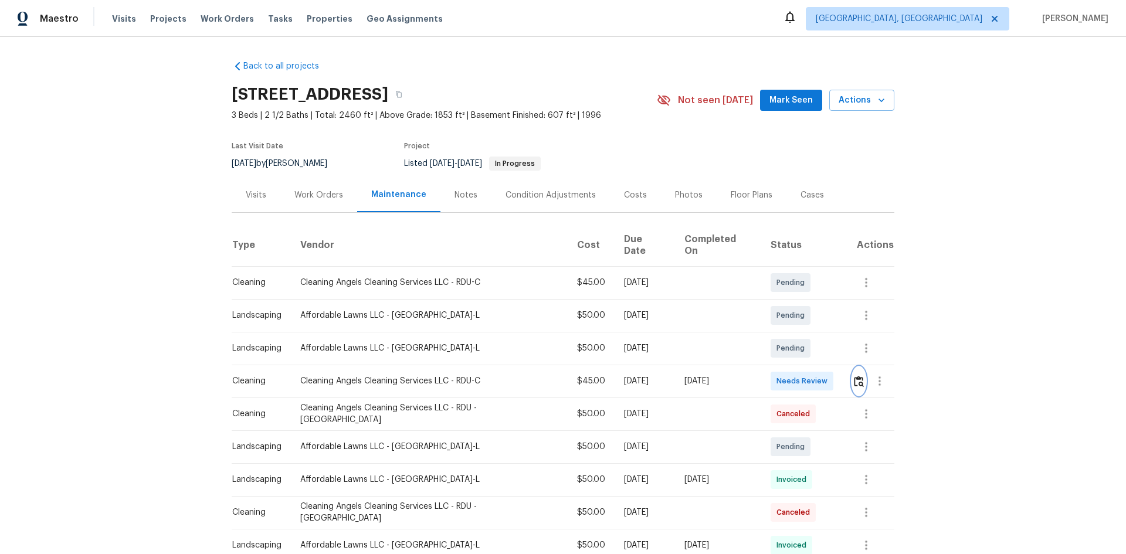
click at [800, 371] on img "button" at bounding box center [859, 381] width 10 height 11
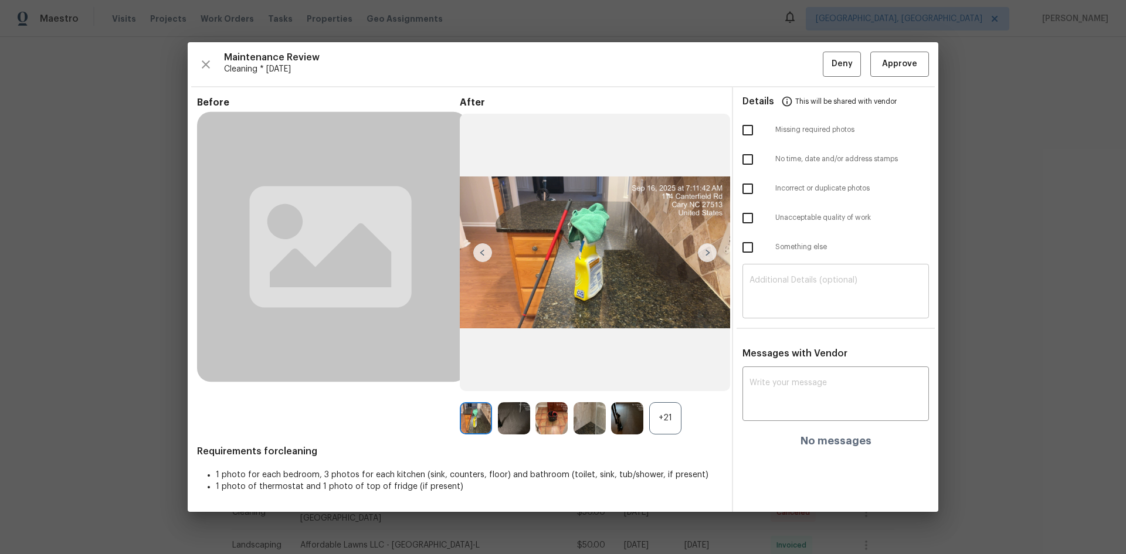
click at [800, 306] on textarea at bounding box center [835, 292] width 172 height 33
paste textarea "Maintenance Audit Team: Hello! Unfortunately, this cleaning visit completed on …"
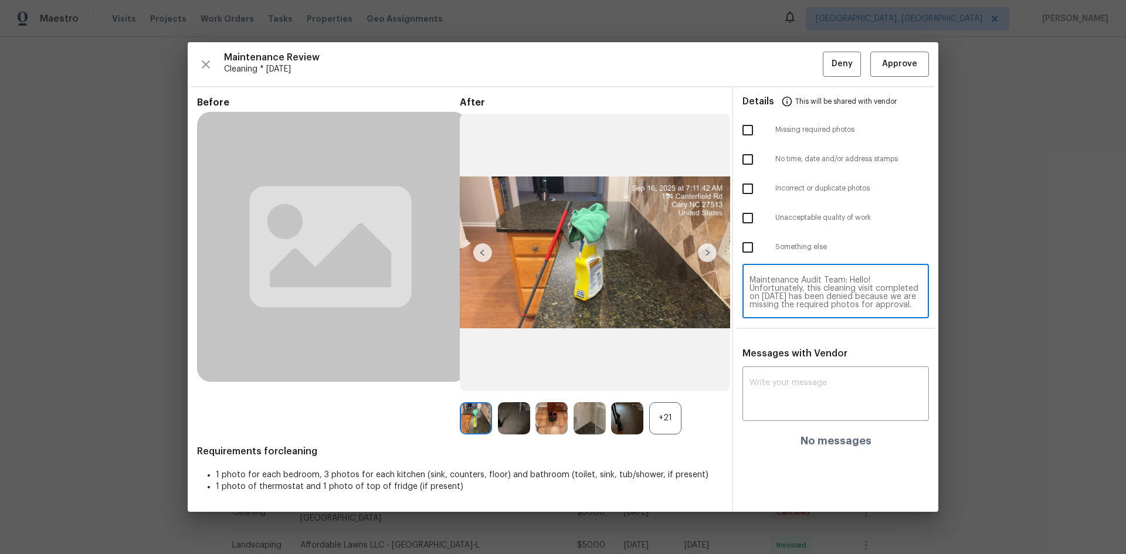
scroll to position [115, 0]
type textarea "Maintenance Audit Team: Hello! Unfortunately, this cleaning visit completed on …"
click at [786, 371] on div "x ​" at bounding box center [835, 395] width 186 height 52
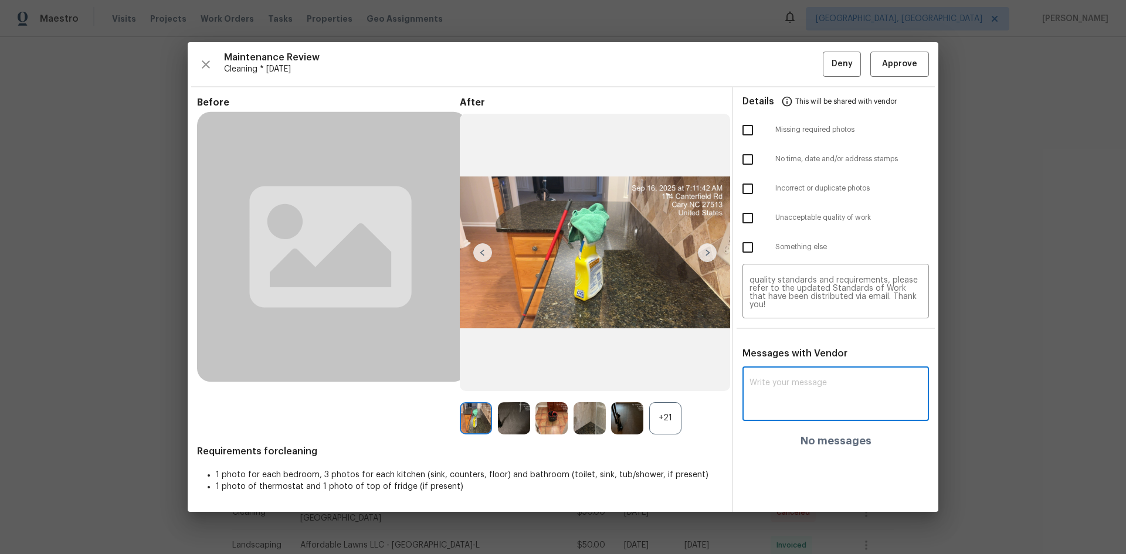
paste textarea "Maintenance Audit Team: Hello! Unfortunately, this cleaning visit completed on …"
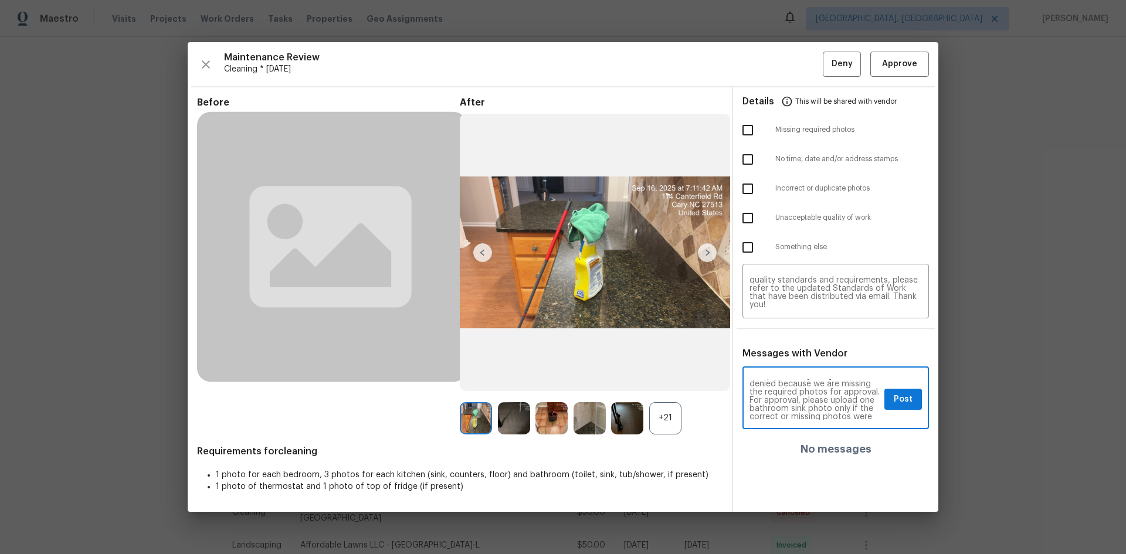
scroll to position [47, 0]
type textarea "Maintenance Audit Team: Hello! Unfortunately, this cleaning visit completed on …"
click at [800, 371] on button "Post" at bounding box center [903, 400] width 38 height 22
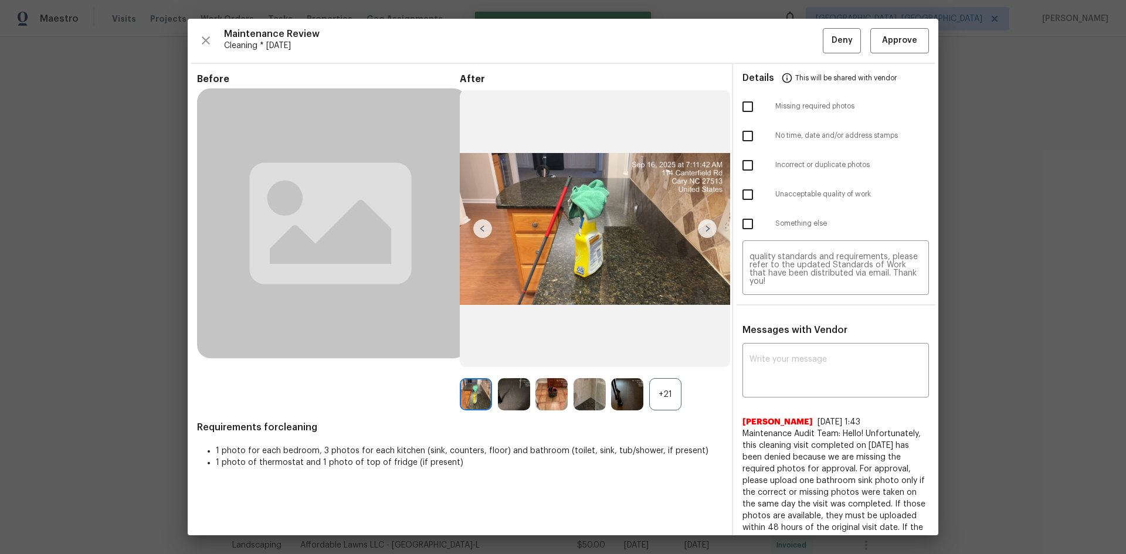
scroll to position [0, 0]
click at [747, 127] on input "checkbox" at bounding box center [747, 136] width 25 height 25
checkbox input "true"
click at [742, 106] on input "checkbox" at bounding box center [747, 106] width 25 height 25
checkbox input "true"
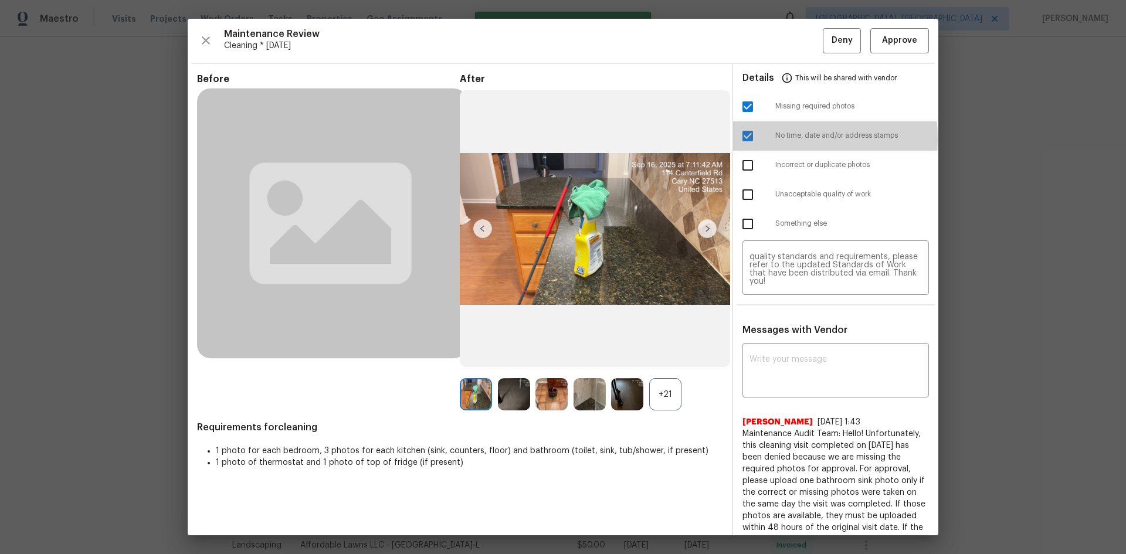
click at [745, 139] on input "checkbox" at bounding box center [747, 136] width 25 height 25
checkbox input "false"
click at [800, 42] on button "Deny" at bounding box center [842, 40] width 38 height 25
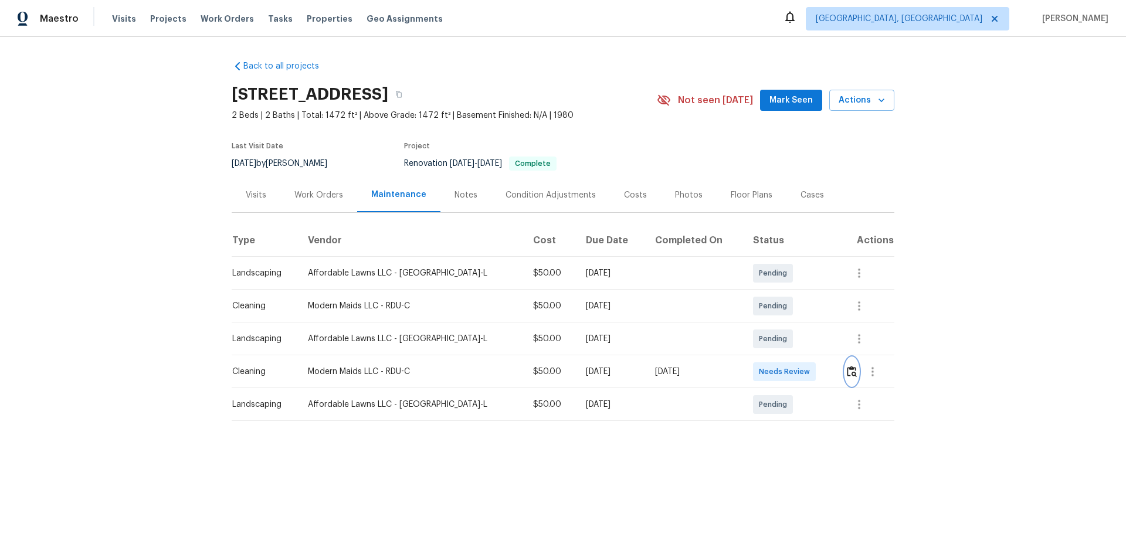
click at [800, 371] on img "button" at bounding box center [852, 371] width 10 height 11
click at [800, 365] on button "button" at bounding box center [851, 372] width 13 height 28
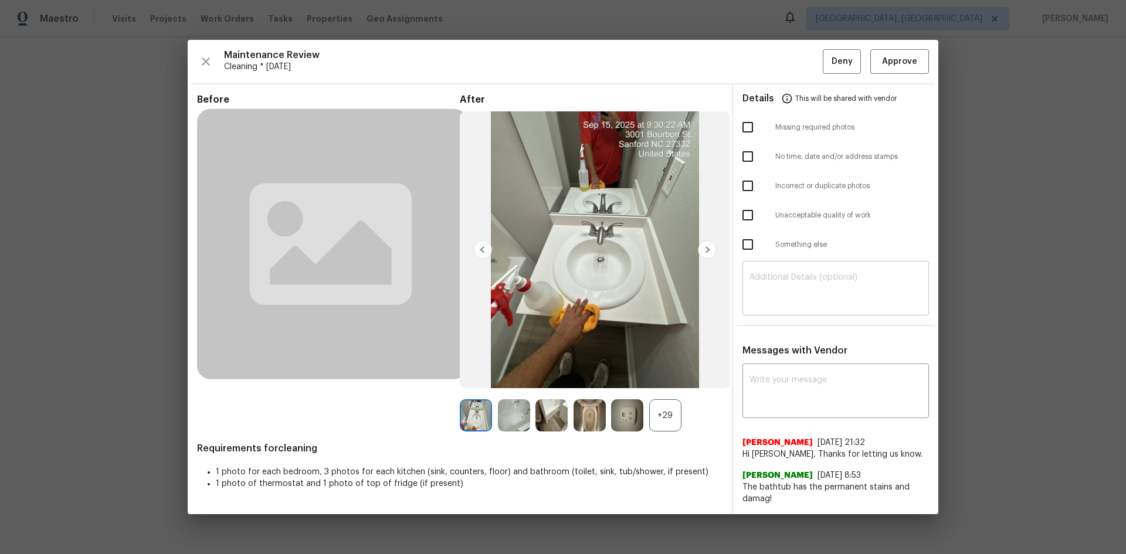
click at [800, 269] on div "​" at bounding box center [835, 290] width 186 height 52
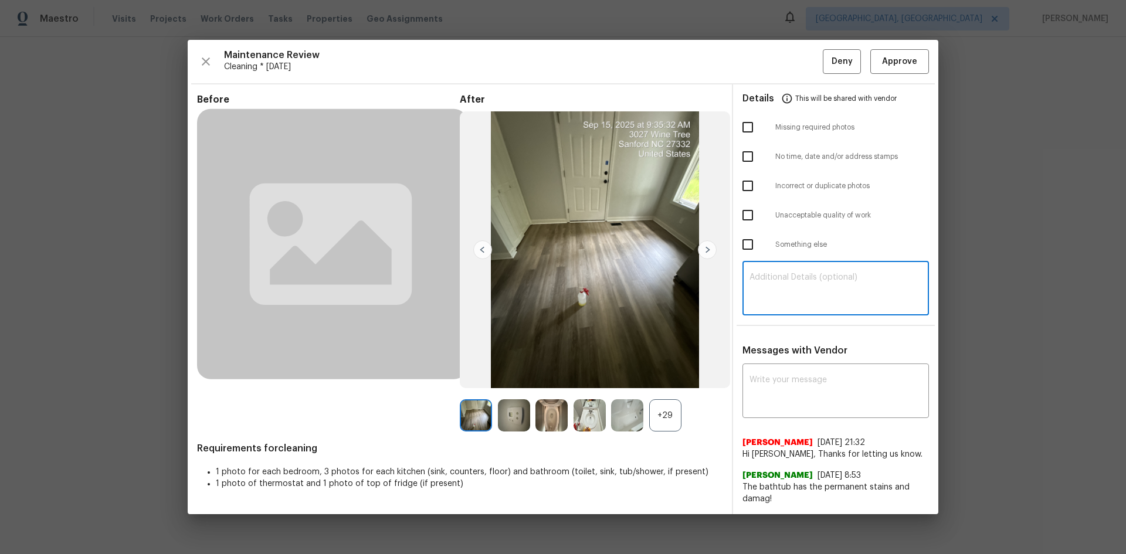
paste textarea "Maintenance Audit Team: Hello! Unfortunately, this cleaning visit completed on …"
type textarea "Maintenance Audit Team: Hello! Unfortunately, this cleaning visit completed on …"
click at [800, 371] on div "x ​" at bounding box center [835, 393] width 186 height 52
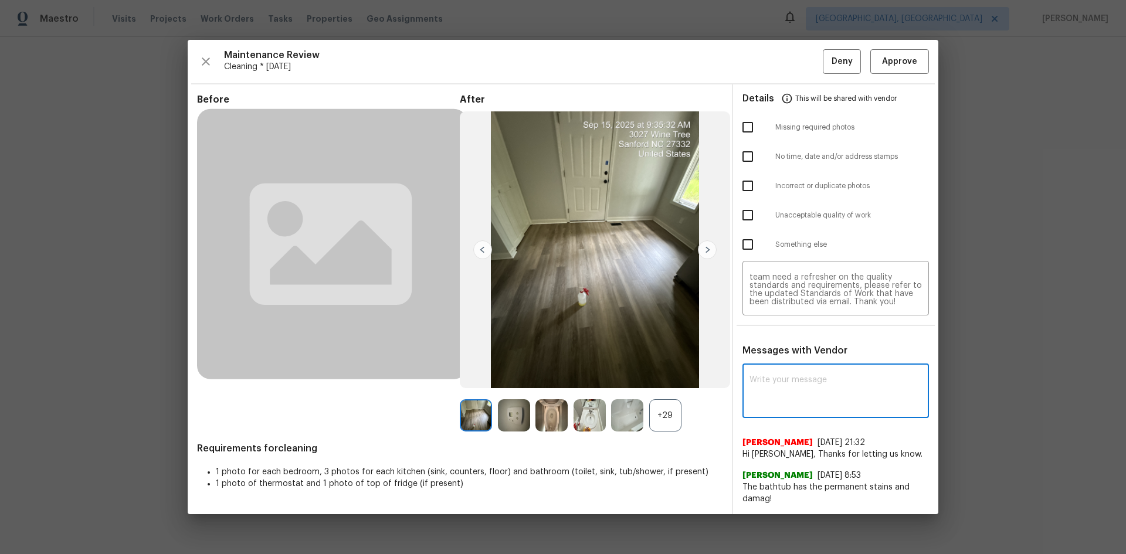
paste textarea "Maintenance Audit Team: Hello! Unfortunately, this cleaning visit completed on …"
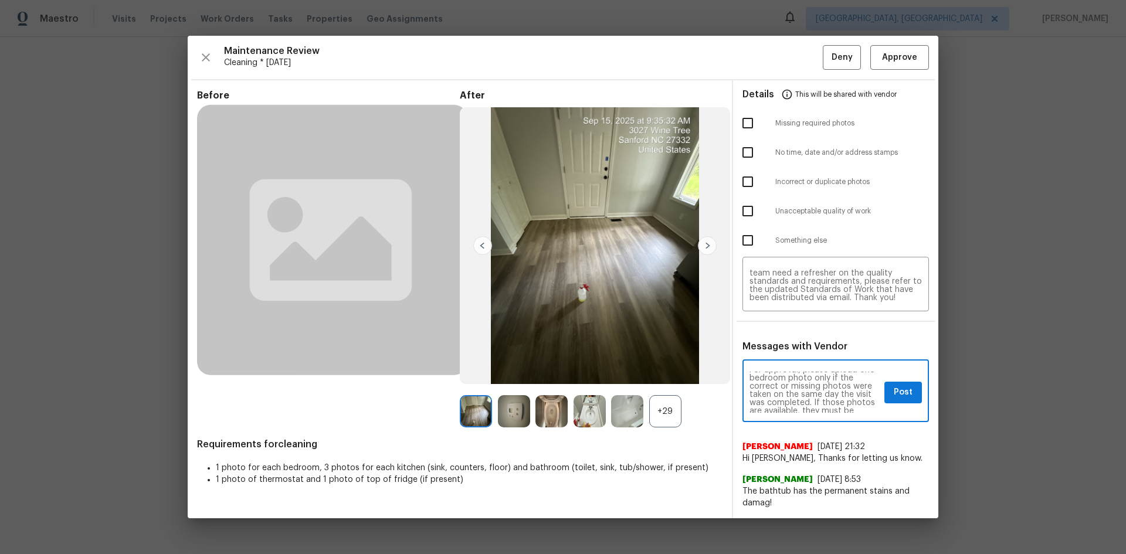
scroll to position [70, 0]
type textarea "Maintenance Audit Team: Hello! Unfortunately, this cleaning visit completed on …"
click at [800, 371] on span "Post" at bounding box center [903, 392] width 19 height 15
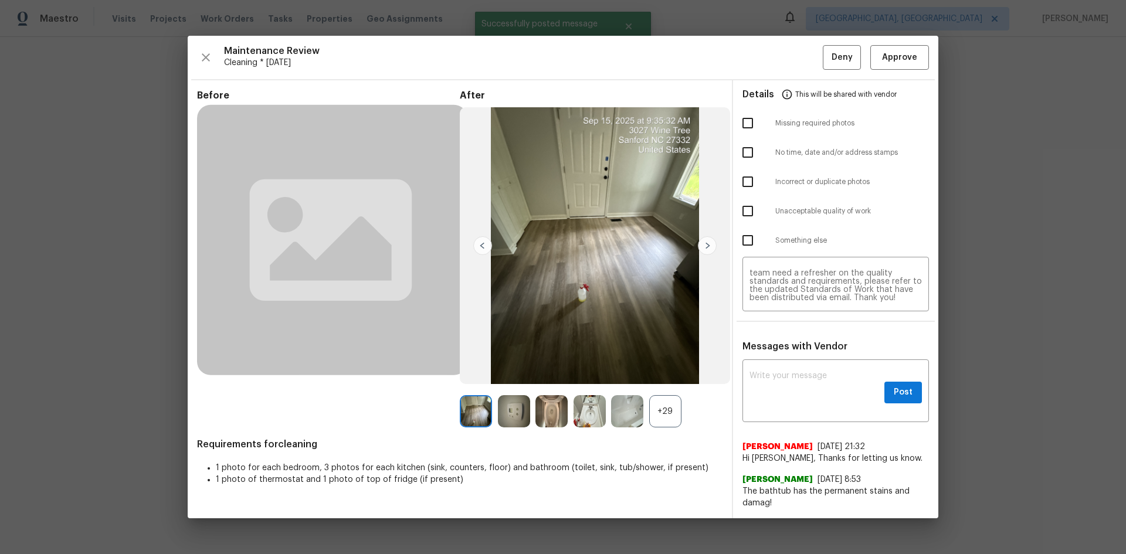
click at [748, 122] on ul "Details This will be shared with vendor Missing required photos No time, date a…" at bounding box center [835, 169] width 205 height 179
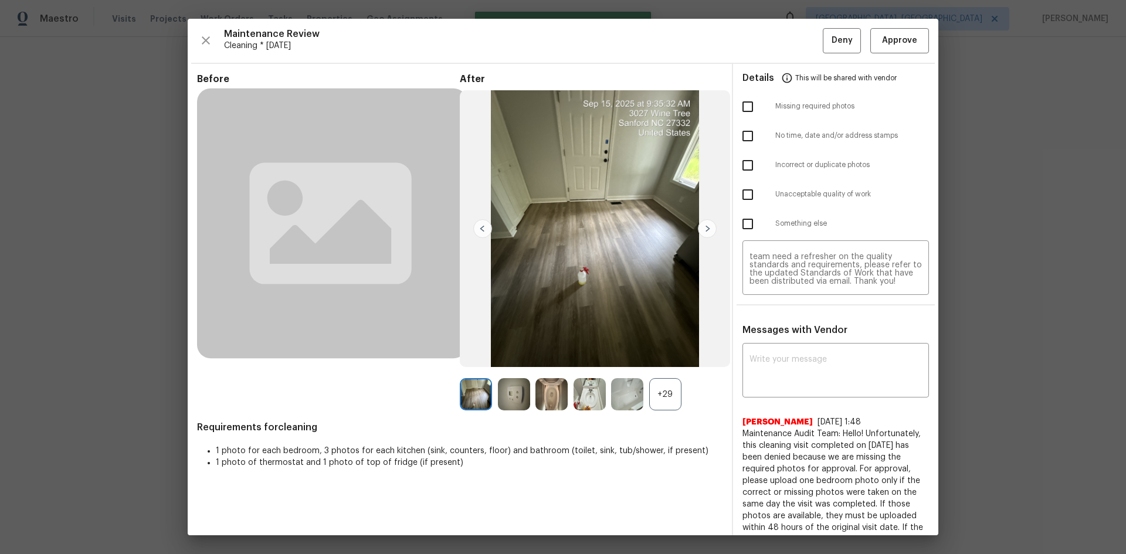
scroll to position [0, 0]
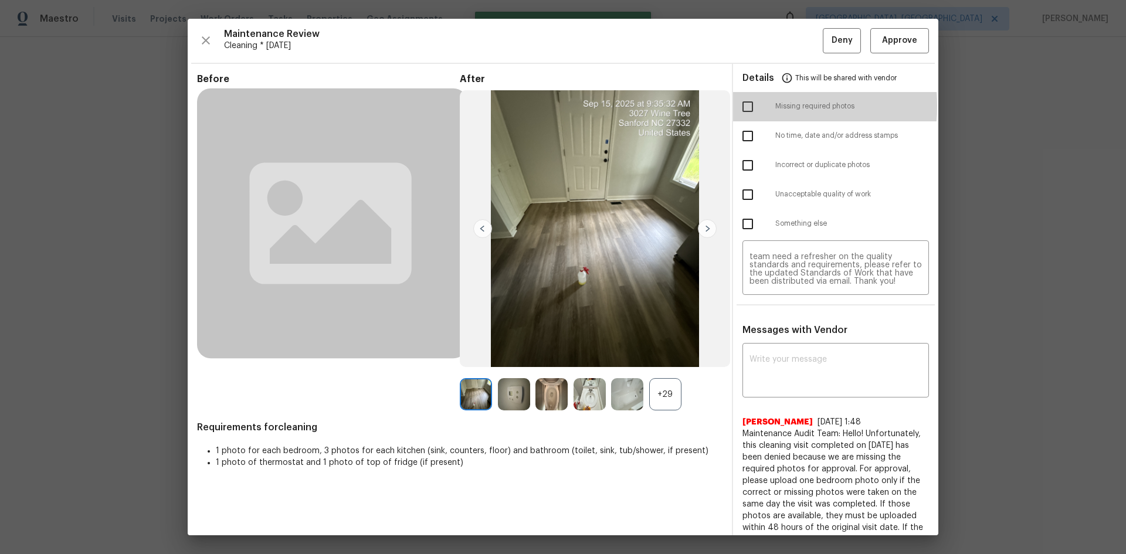
click at [749, 106] on input "checkbox" at bounding box center [747, 106] width 25 height 25
checkbox input "true"
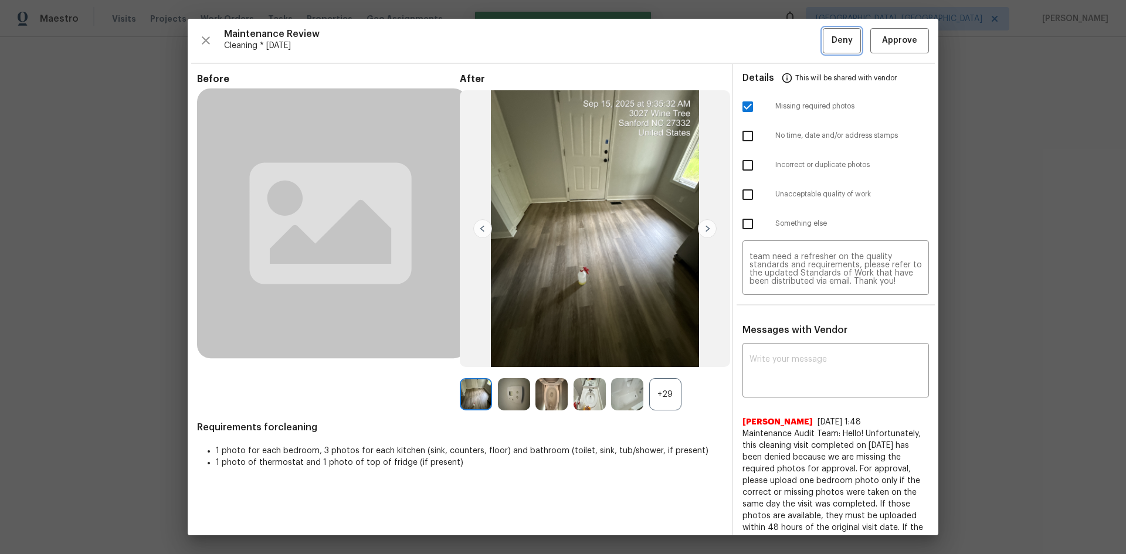
click at [800, 36] on span "Deny" at bounding box center [842, 40] width 21 height 15
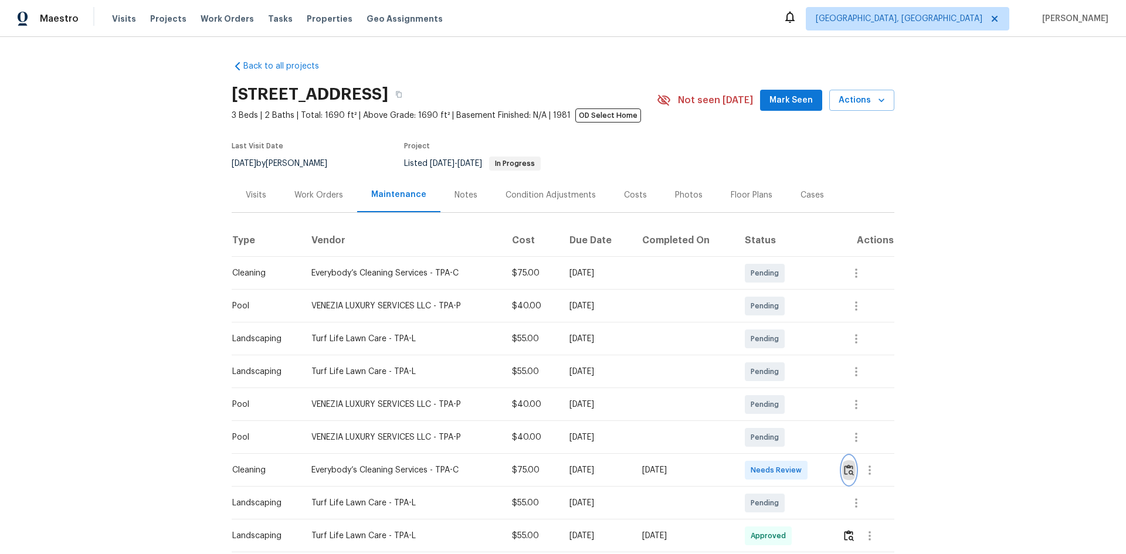
click at [800, 371] on button "button" at bounding box center [848, 470] width 13 height 28
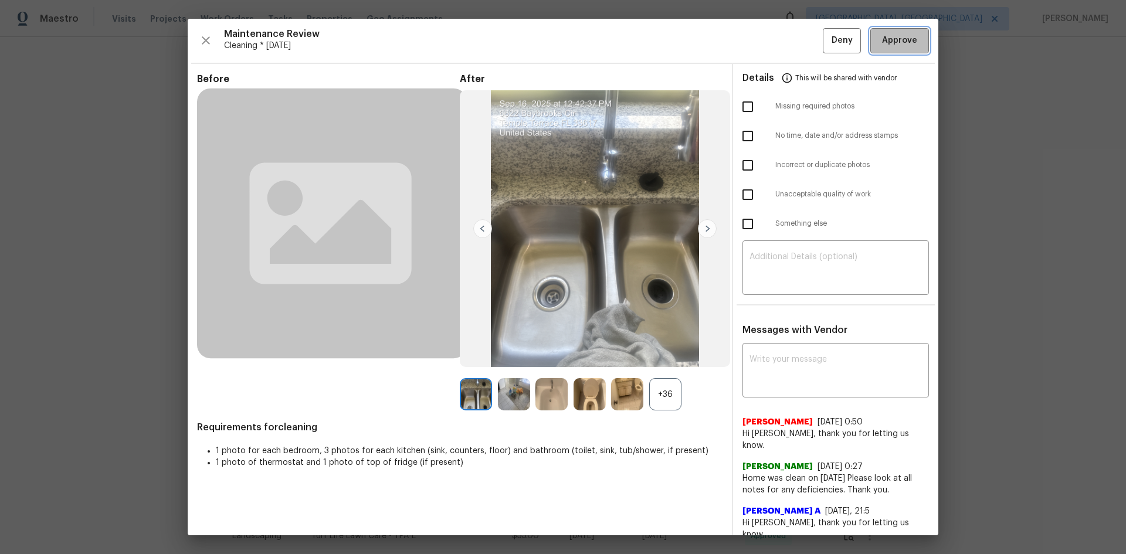
click at [800, 35] on span "Approve" at bounding box center [899, 40] width 35 height 15
